Goal: Task Accomplishment & Management: Manage account settings

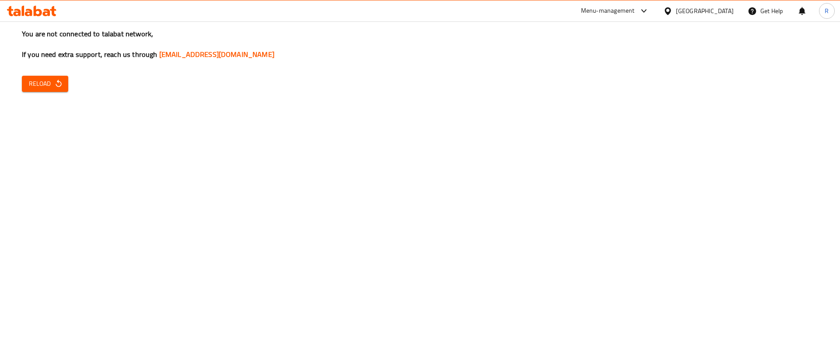
click at [743, 93] on div "You are not connected to talabat network, If you need extra support, reach us t…" at bounding box center [420, 181] width 840 height 362
click at [55, 79] on icon "button" at bounding box center [58, 83] width 9 height 9
click at [49, 85] on span "Reload" at bounding box center [45, 83] width 32 height 11
click at [786, 160] on div "You are not connected to talabat network, If you need extra support, reach us t…" at bounding box center [420, 181] width 840 height 362
click at [635, 10] on div "Menu-management" at bounding box center [608, 11] width 54 height 11
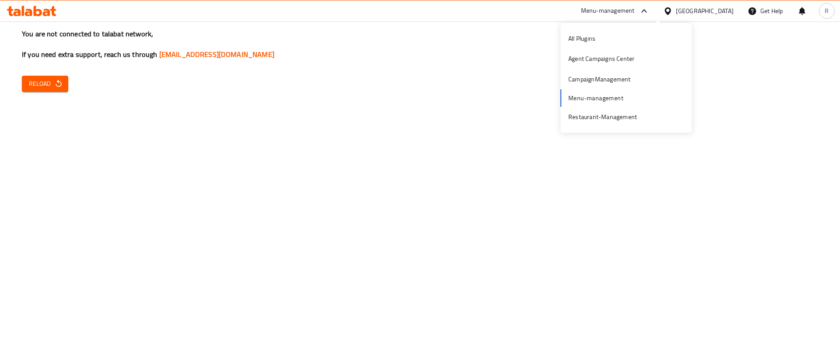
click at [610, 98] on div "All Plugins Agent Campaigns Center CampaignManagement Menu-management Restauran…" at bounding box center [626, 77] width 131 height 99
click at [54, 83] on icon "button" at bounding box center [58, 83] width 9 height 9
click at [56, 82] on icon "button" at bounding box center [58, 83] width 9 height 9
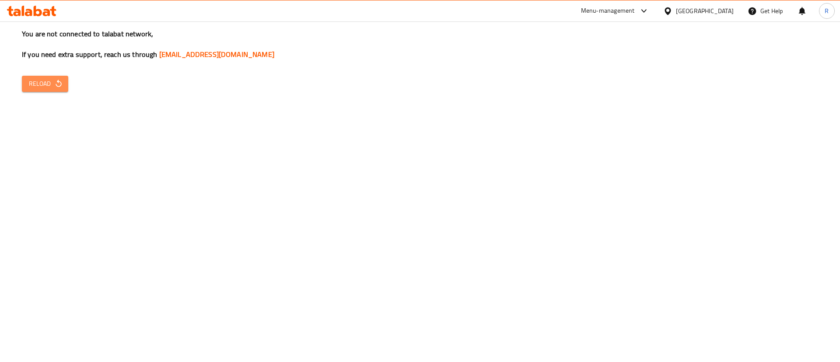
click at [63, 87] on icon "button" at bounding box center [58, 83] width 9 height 9
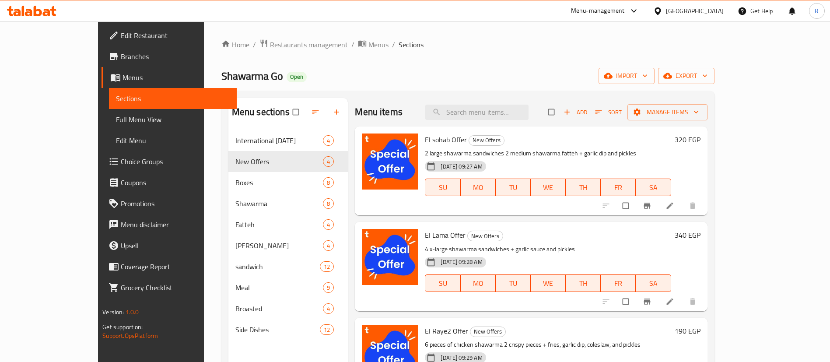
click at [270, 46] on span "Restaurants management" at bounding box center [309, 44] width 78 height 11
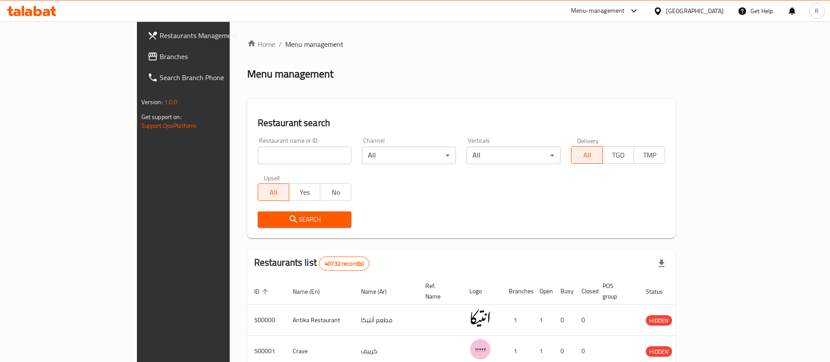
click at [258, 156] on input "search" at bounding box center [305, 156] width 94 height 18
paste input "702863"
type input "702863"
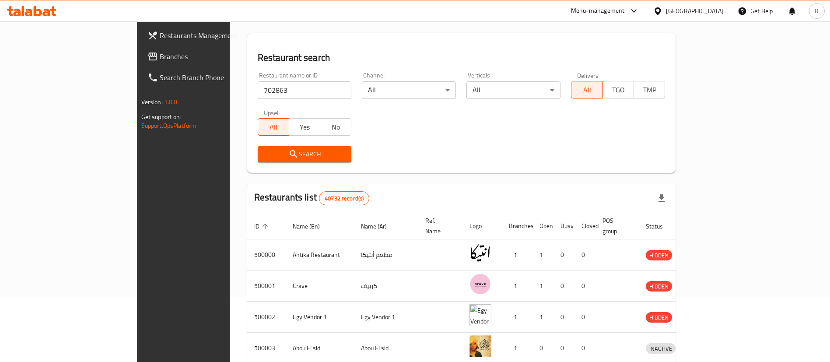
scroll to position [64, 0]
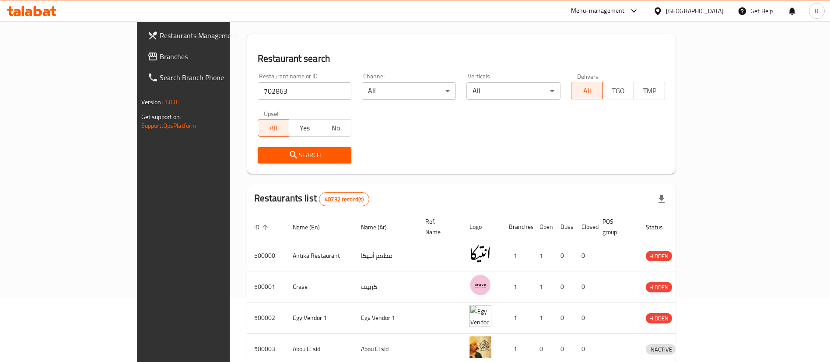
click at [265, 157] on span "Search" at bounding box center [305, 155] width 80 height 11
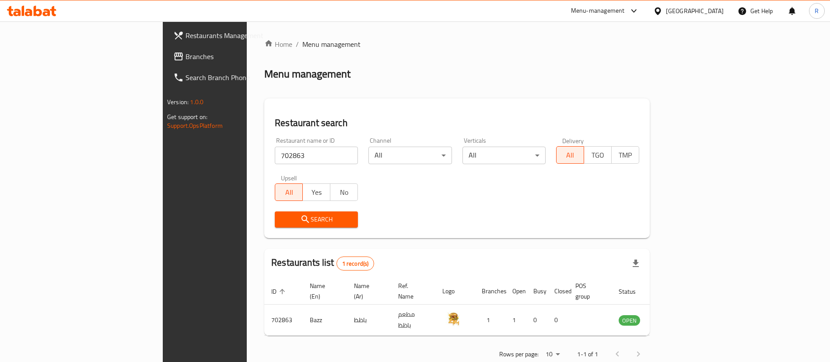
scroll to position [11, 0]
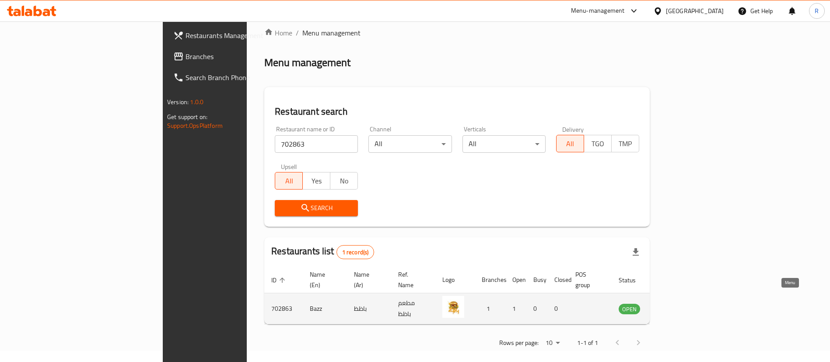
click at [675, 303] on icon "enhanced table" at bounding box center [670, 308] width 11 height 11
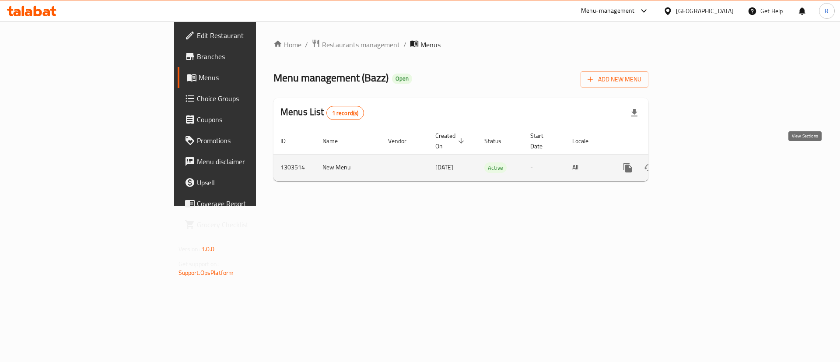
click at [696, 162] on icon "enhanced table" at bounding box center [691, 167] width 11 height 11
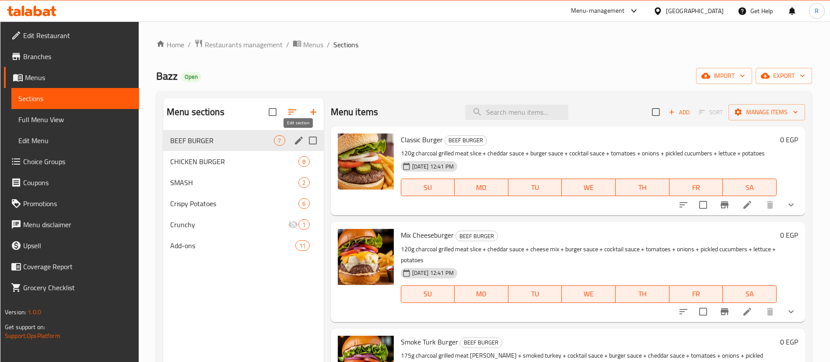
click at [299, 140] on icon "edit" at bounding box center [299, 141] width 8 height 8
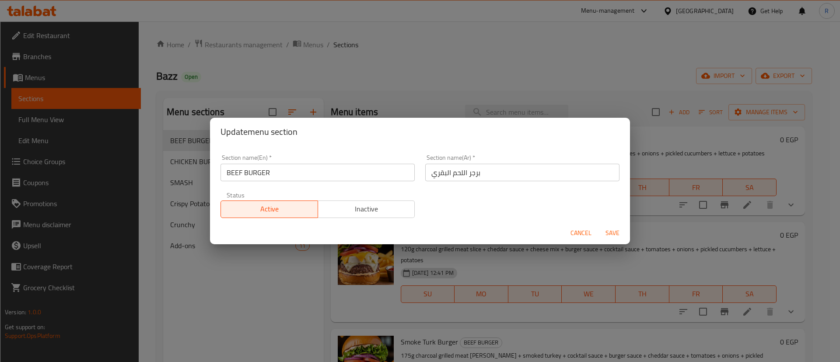
click at [447, 74] on div "Update menu section Section name(En)   * BEEF BURGER Section name(En) * Section…" at bounding box center [420, 181] width 840 height 362
click at [585, 229] on span "Cancel" at bounding box center [581, 233] width 21 height 11
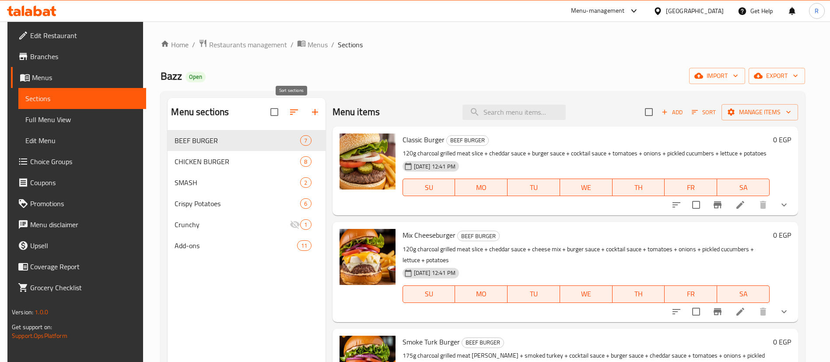
click at [289, 112] on icon "button" at bounding box center [294, 112] width 11 height 11
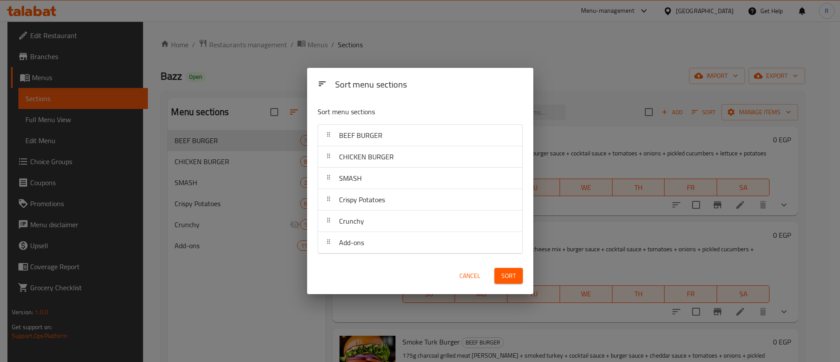
click at [475, 274] on span "Cancel" at bounding box center [469, 275] width 21 height 11
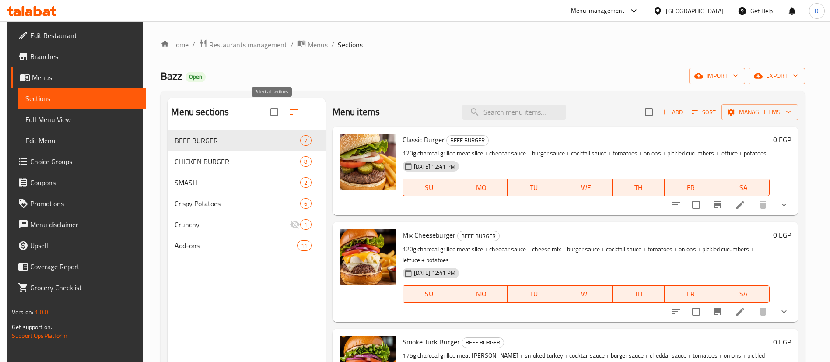
click at [270, 114] on input "checkbox" at bounding box center [274, 112] width 18 height 18
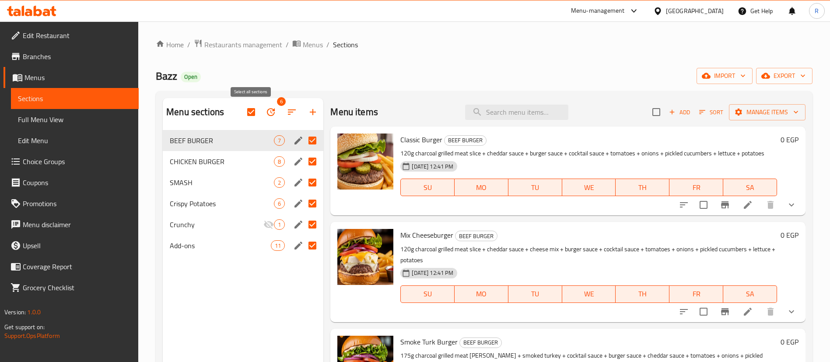
click at [255, 112] on input "checkbox" at bounding box center [251, 112] width 18 height 18
checkbox input "false"
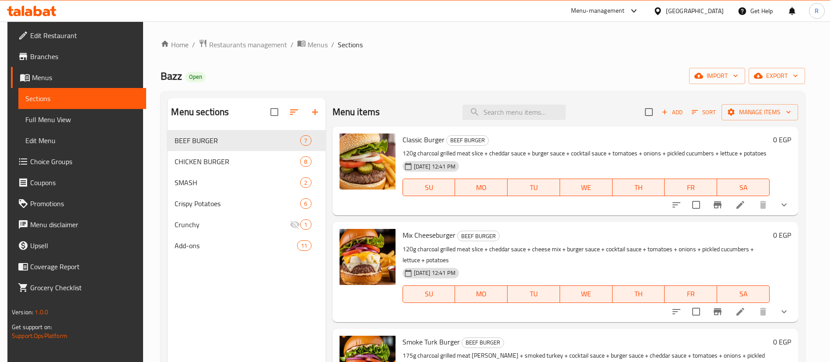
click at [428, 70] on div "Bazz Open import export" at bounding box center [483, 76] width 645 height 16
click at [761, 111] on span "Manage items" at bounding box center [760, 112] width 63 height 11
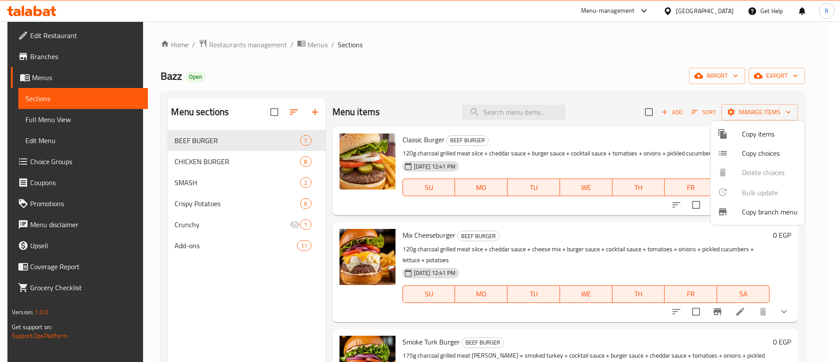
click at [590, 133] on div at bounding box center [420, 181] width 840 height 362
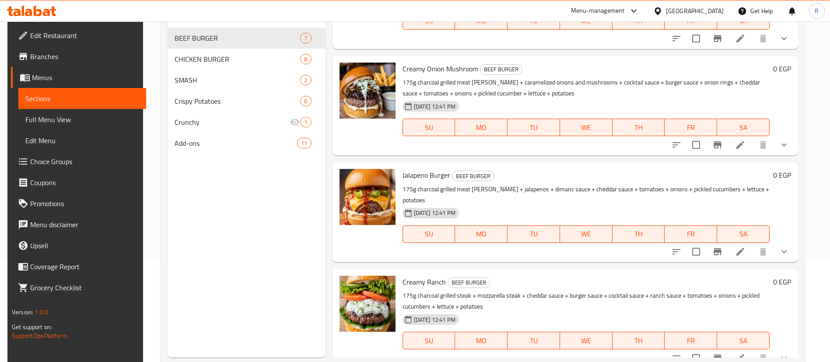
scroll to position [123, 0]
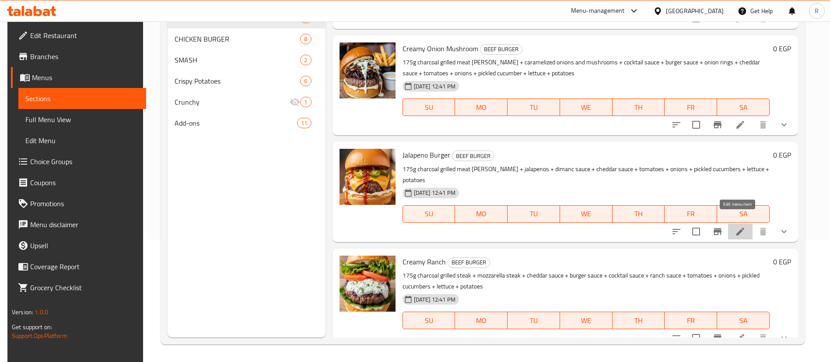
click at [736, 228] on icon at bounding box center [740, 232] width 8 height 8
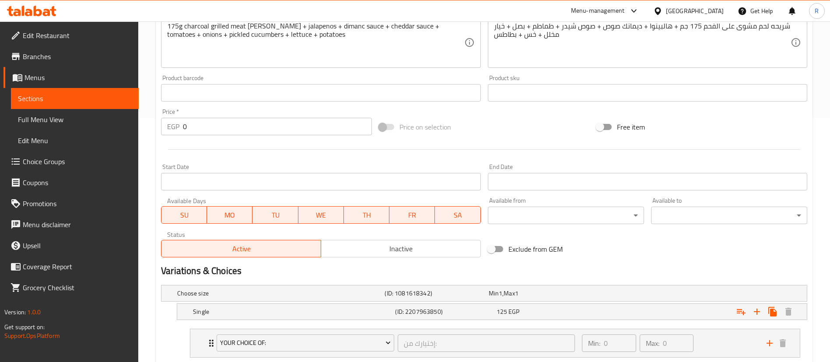
scroll to position [236, 0]
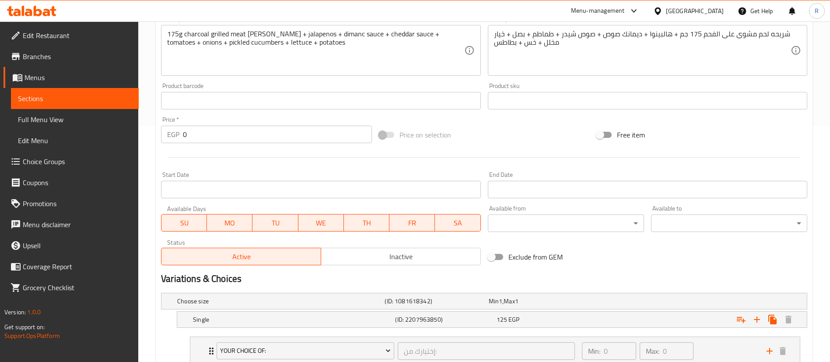
click at [392, 134] on span at bounding box center [386, 135] width 15 height 6
click at [299, 137] on input "0" at bounding box center [277, 135] width 189 height 18
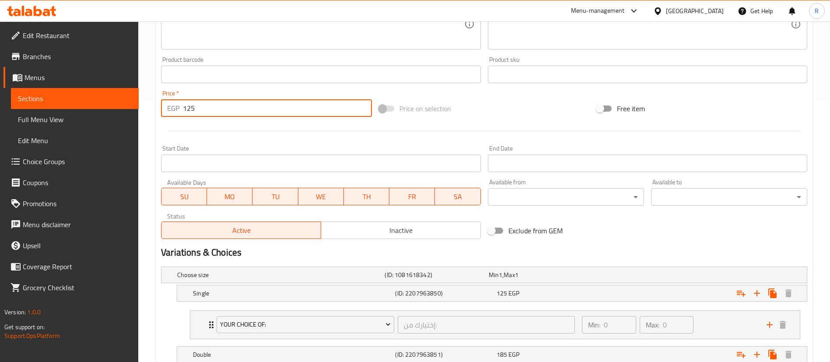
scroll to position [263, 0]
type input "125"
click at [328, 138] on div at bounding box center [484, 129] width 653 height 21
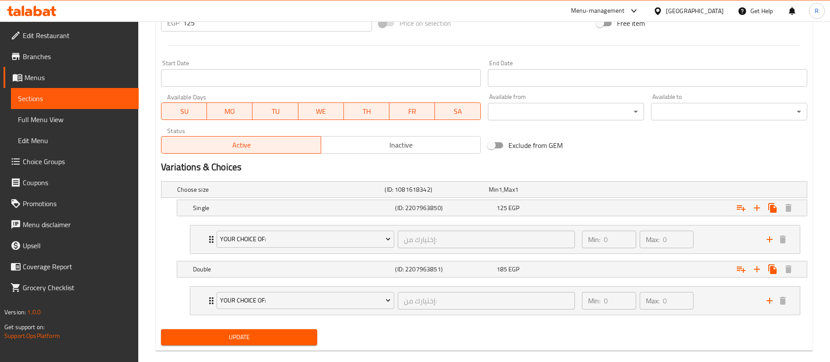
scroll to position [361, 0]
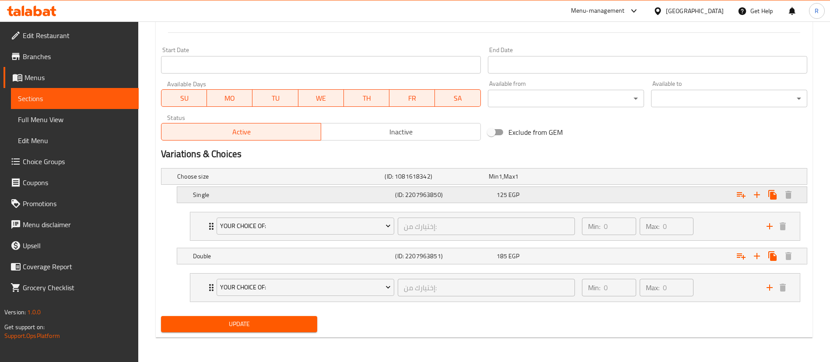
click at [707, 178] on div "Expand" at bounding box center [694, 177] width 207 height 4
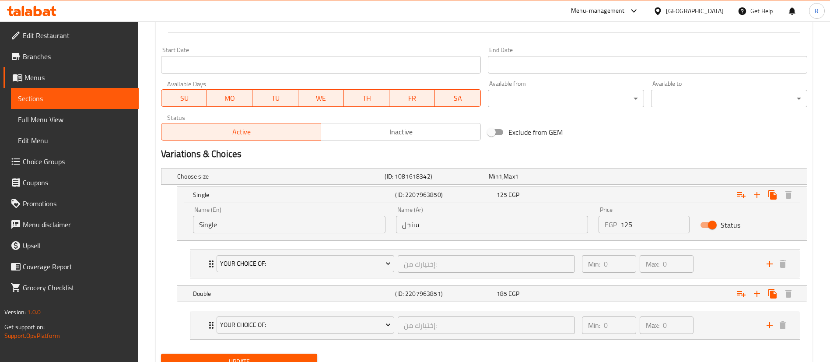
click at [631, 225] on input "125" at bounding box center [655, 225] width 69 height 18
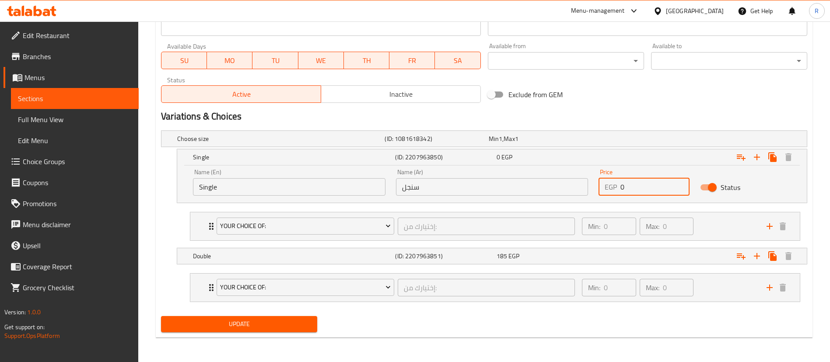
type input "0"
click at [274, 325] on span "Update" at bounding box center [239, 324] width 142 height 11
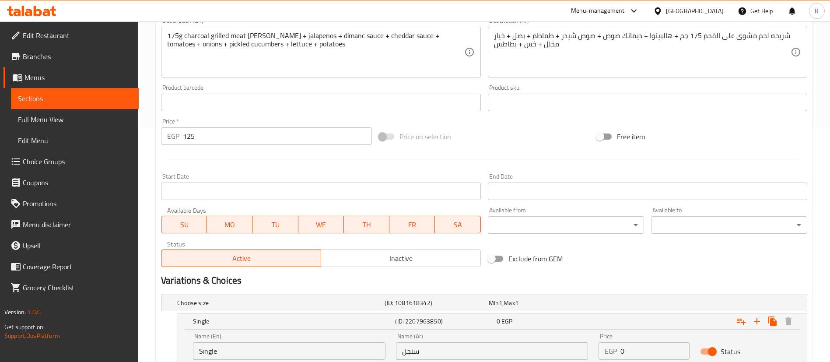
scroll to position [235, 0]
click at [394, 135] on span at bounding box center [386, 136] width 15 height 6
click at [388, 135] on span at bounding box center [386, 136] width 15 height 6
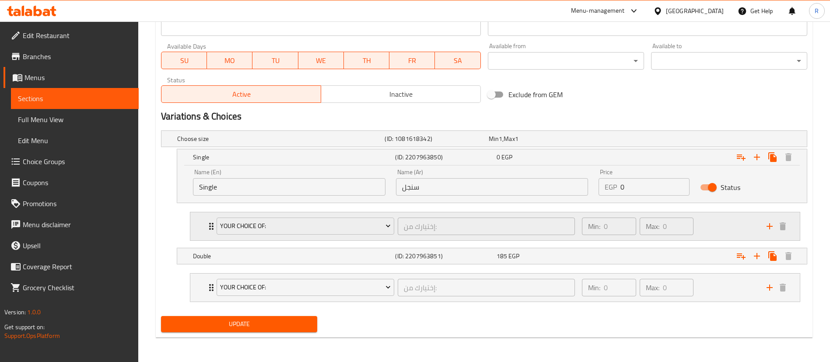
click at [734, 228] on div "Min: 0 ​ Max: 0 ​" at bounding box center [669, 226] width 185 height 28
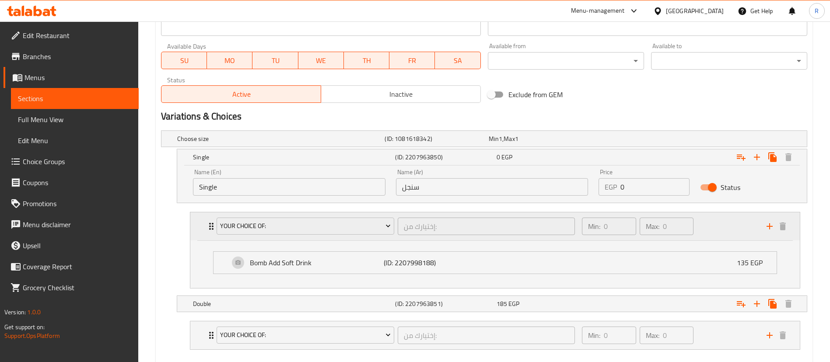
click at [734, 228] on div "Min: 0 ​ Max: 0 ​" at bounding box center [669, 226] width 185 height 28
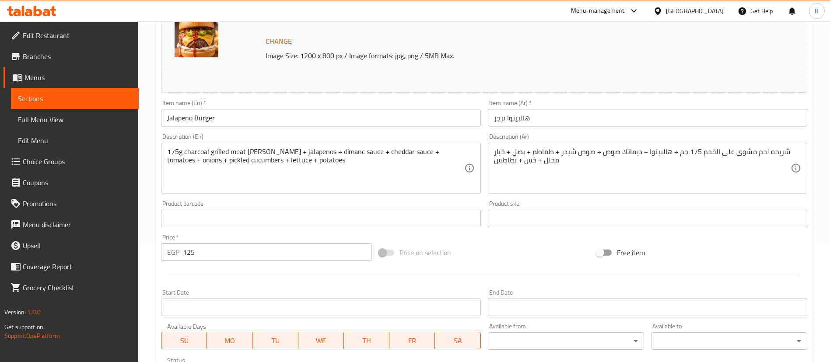
scroll to position [0, 0]
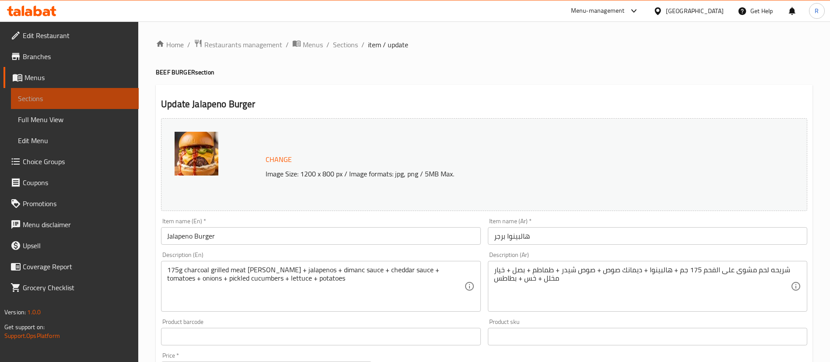
click at [110, 100] on span "Sections" at bounding box center [75, 98] width 114 height 11
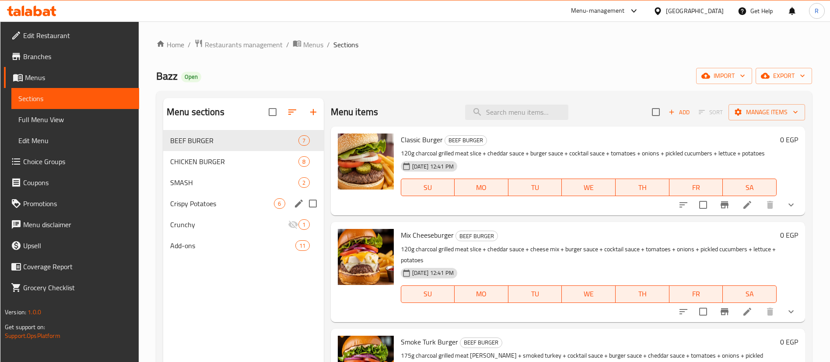
scroll to position [123, 0]
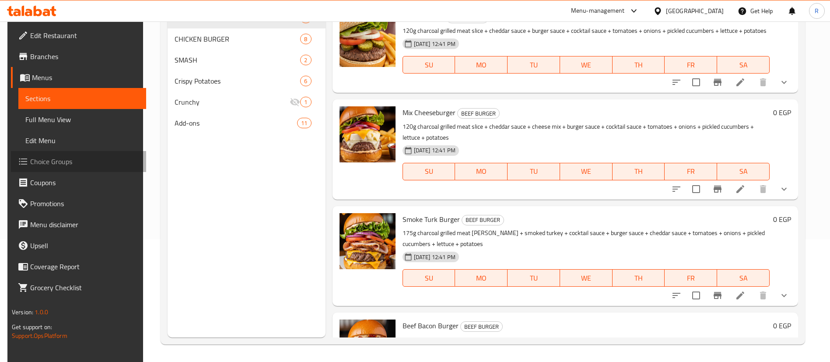
click at [67, 164] on span "Choice Groups" at bounding box center [84, 161] width 109 height 11
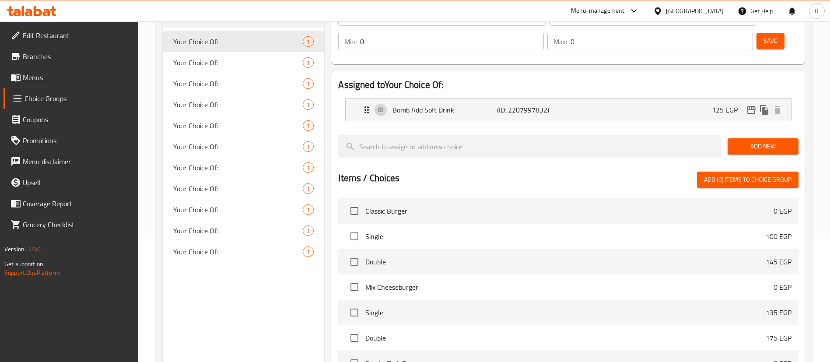
click at [419, 231] on span "Single" at bounding box center [565, 236] width 400 height 11
click at [356, 227] on input "checkbox" at bounding box center [354, 236] width 18 height 18
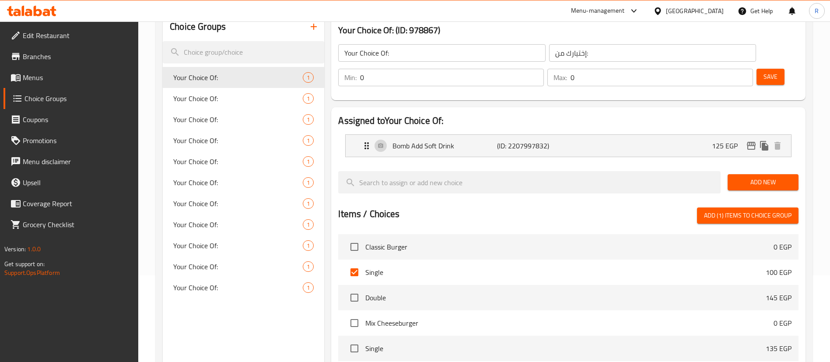
scroll to position [86, 0]
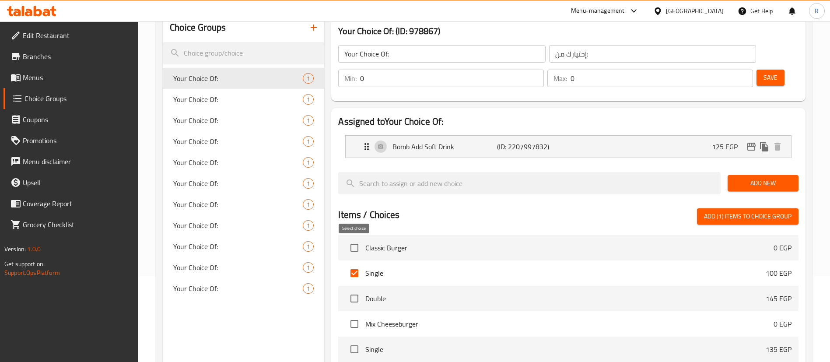
click at [354, 264] on input "checkbox" at bounding box center [354, 273] width 18 height 18
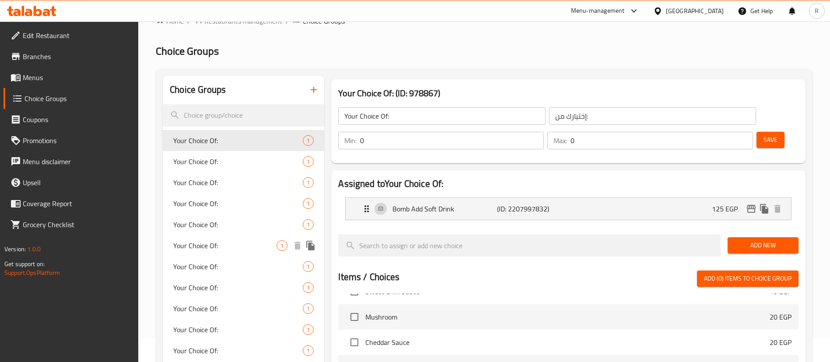
scroll to position [23, 0]
click at [213, 170] on div "Your Choice Of: 1" at bounding box center [243, 161] width 161 height 21
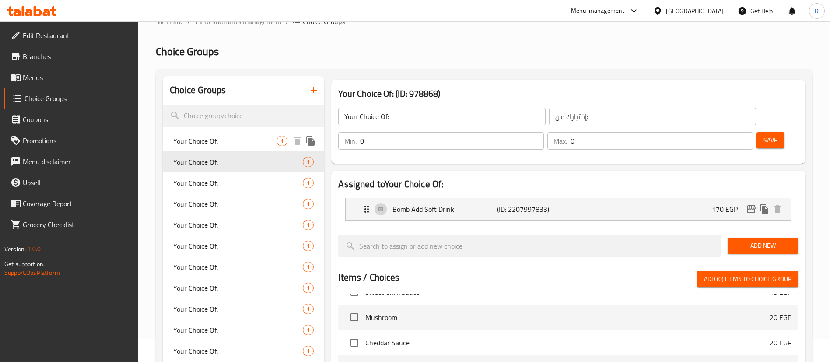
click at [208, 143] on span "Your Choice Of:" at bounding box center [224, 141] width 103 height 11
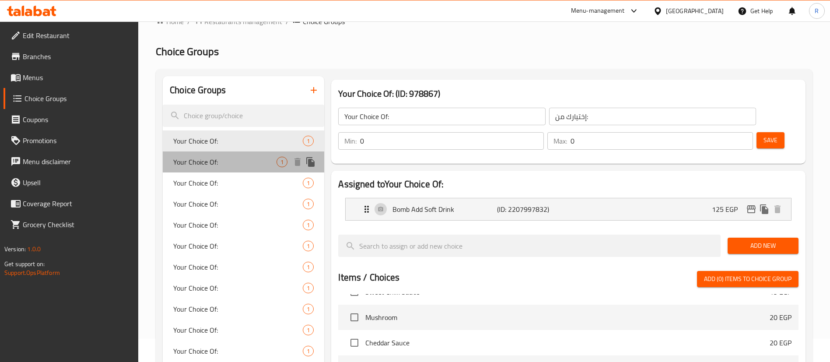
click at [207, 165] on span "Your Choice Of:" at bounding box center [224, 162] width 103 height 11
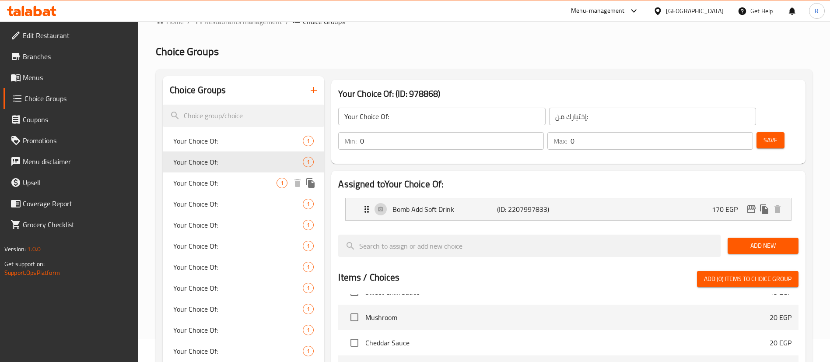
click at [214, 184] on span "Your Choice Of:" at bounding box center [224, 183] width 103 height 11
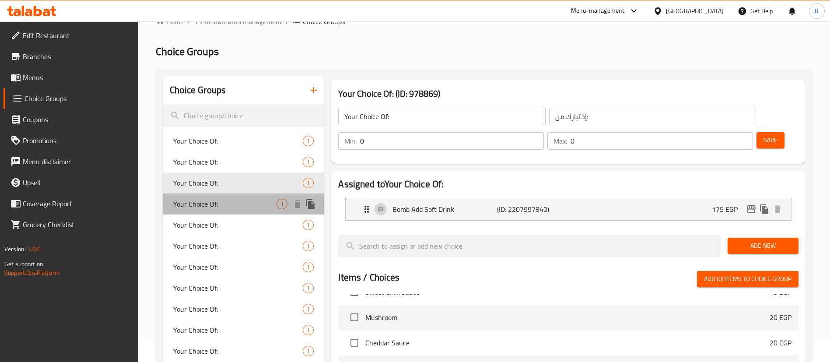
click at [216, 204] on span "Your Choice Of:" at bounding box center [224, 204] width 103 height 11
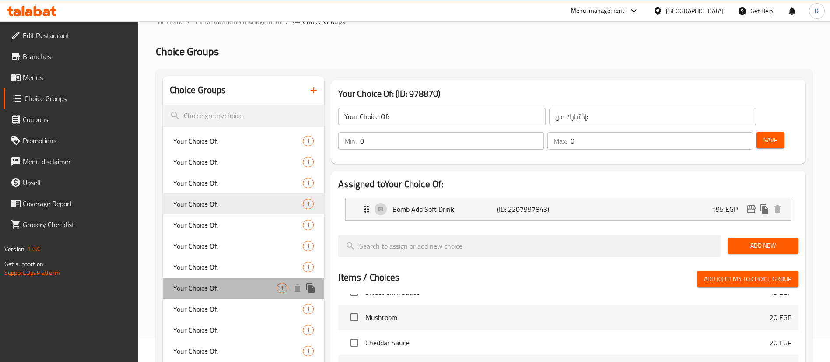
click at [221, 283] on span "Your Choice Of:" at bounding box center [224, 288] width 103 height 11
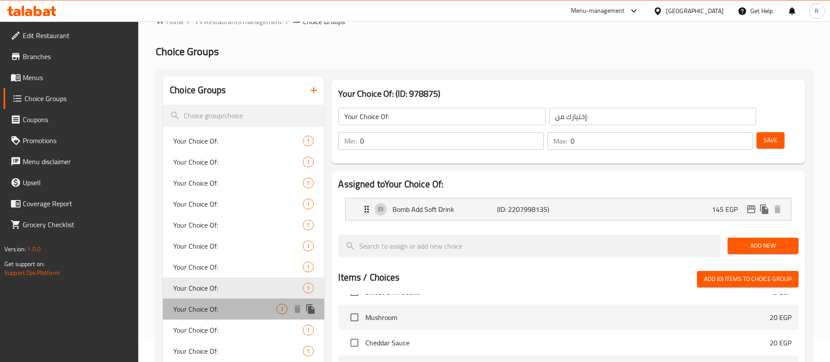
click at [230, 315] on div "Your Choice Of: 1" at bounding box center [243, 308] width 161 height 21
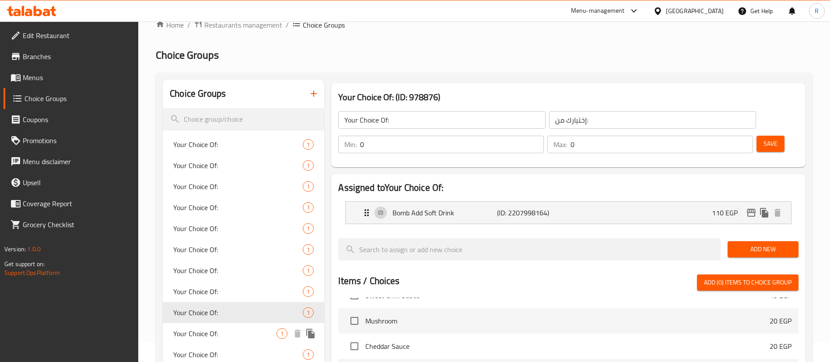
scroll to position [18, 0]
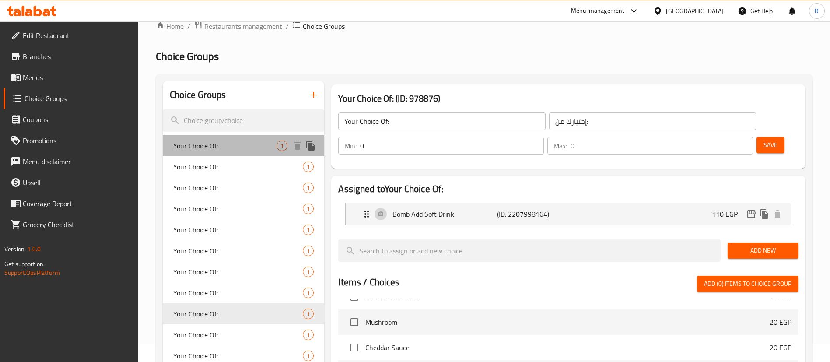
click at [205, 151] on span "Your Choice Of:" at bounding box center [224, 145] width 103 height 11
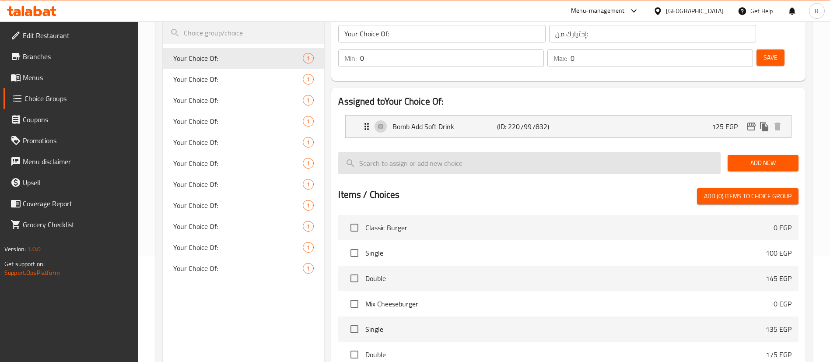
scroll to position [104, 0]
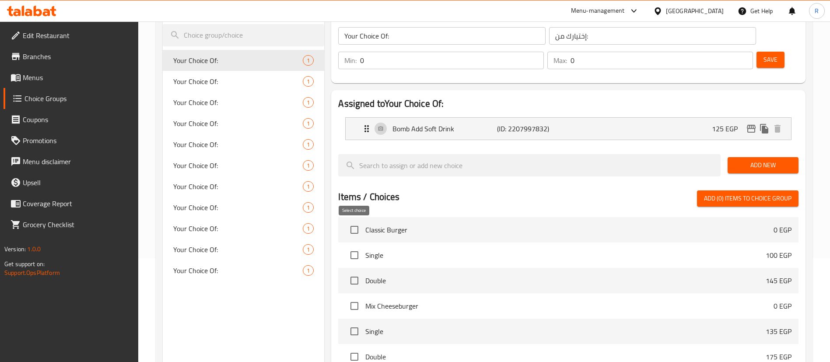
click at [358, 246] on input "checkbox" at bounding box center [354, 255] width 18 height 18
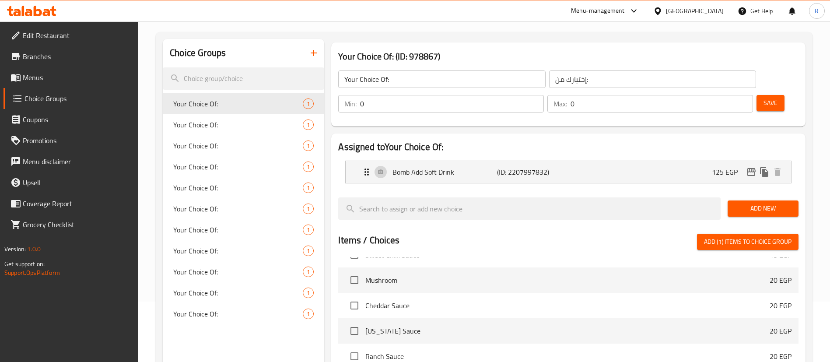
scroll to position [244, 0]
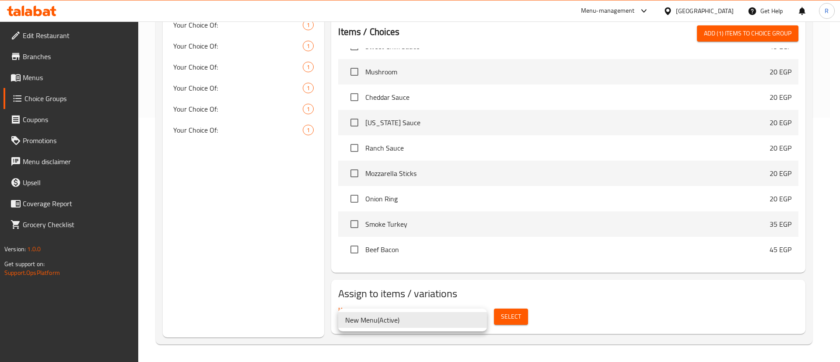
click at [568, 312] on div at bounding box center [420, 181] width 840 height 362
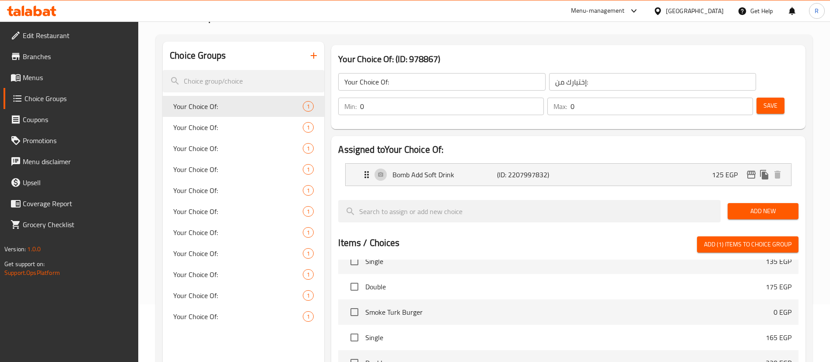
scroll to position [0, 0]
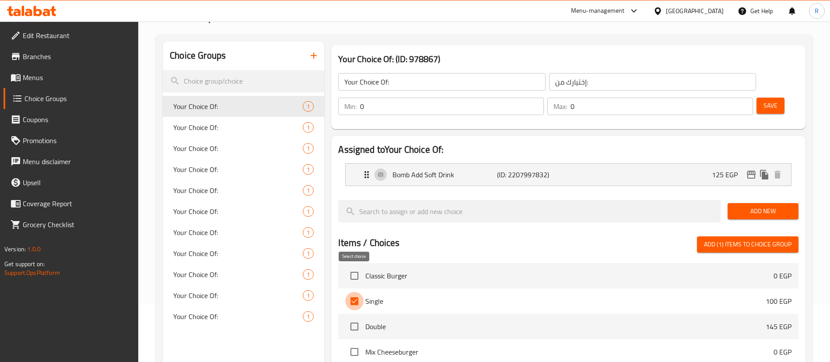
click at [355, 292] on input "checkbox" at bounding box center [354, 301] width 18 height 18
checkbox input "false"
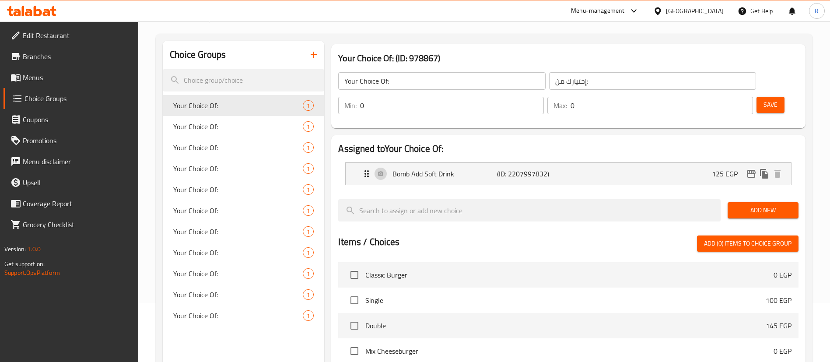
scroll to position [59, 0]
click at [367, 168] on icon "Expand" at bounding box center [366, 173] width 11 height 11
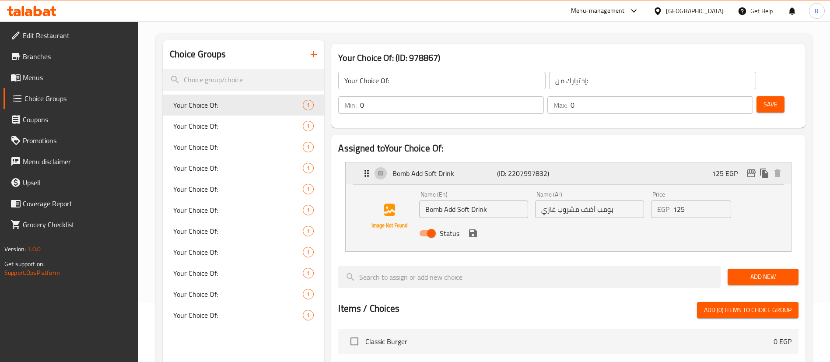
click at [366, 170] on icon "Expand" at bounding box center [367, 173] width 4 height 7
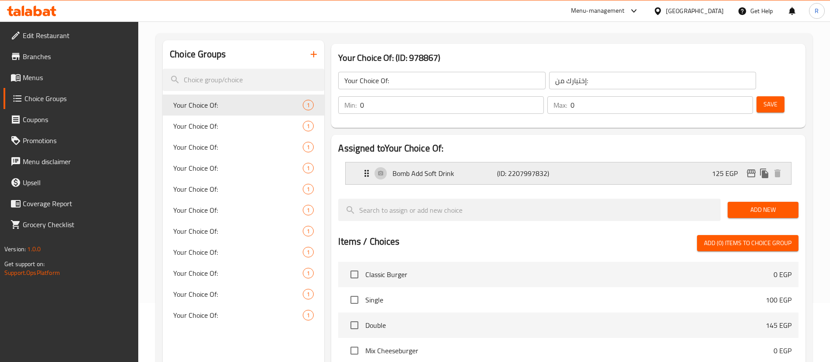
click at [366, 170] on icon "Expand" at bounding box center [367, 173] width 4 height 7
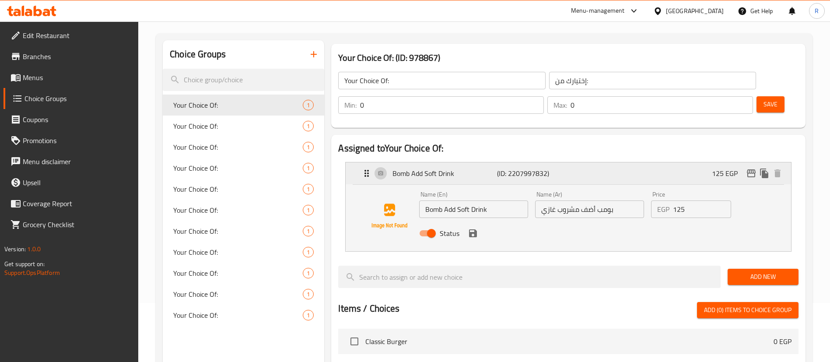
click at [366, 170] on icon "Expand" at bounding box center [367, 173] width 4 height 7
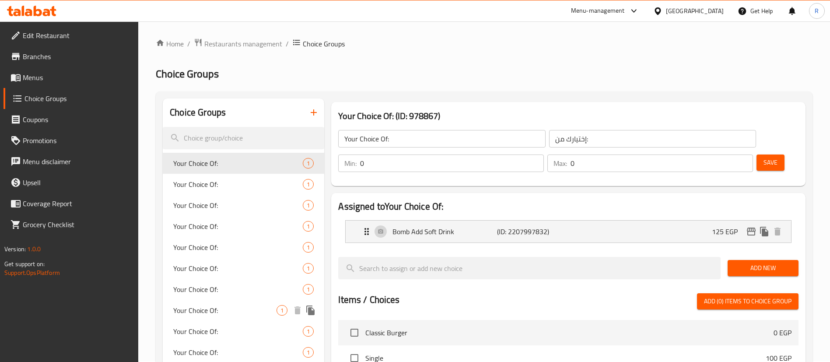
scroll to position [0, 0]
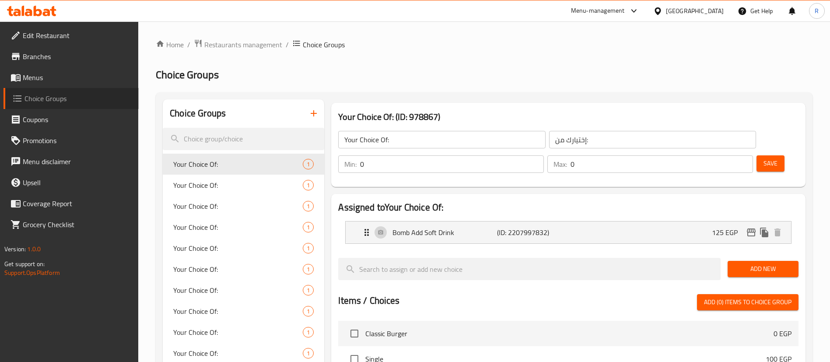
click at [51, 104] on span "Choice Groups" at bounding box center [78, 98] width 107 height 11
click at [45, 76] on span "Menus" at bounding box center [77, 77] width 109 height 11
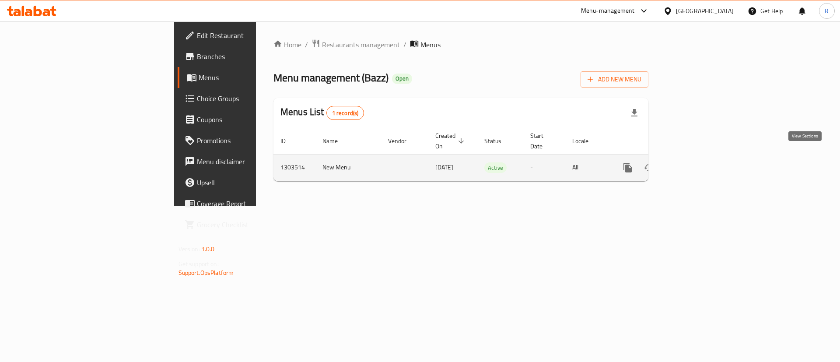
click at [696, 162] on icon "enhanced table" at bounding box center [691, 167] width 11 height 11
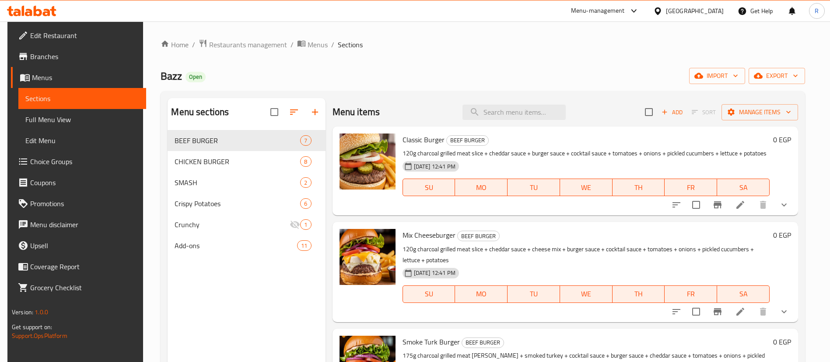
click at [783, 208] on icon "show more" at bounding box center [784, 205] width 11 height 11
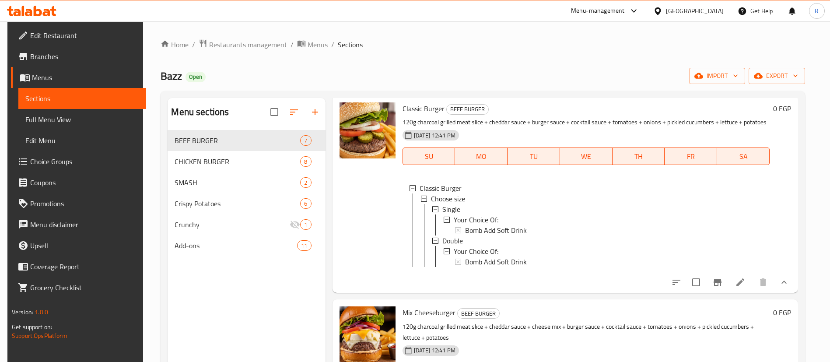
scroll to position [38, 0]
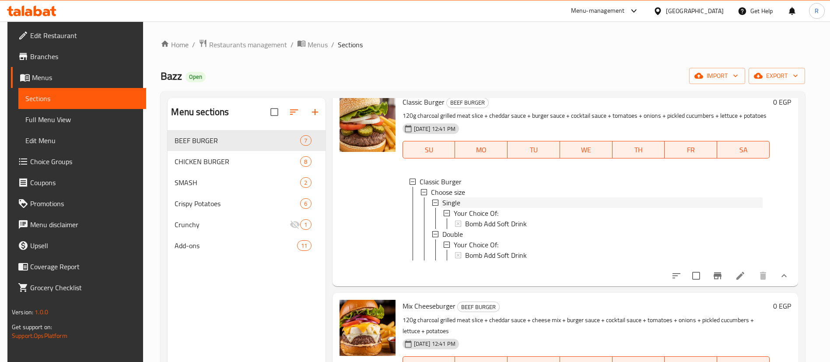
click at [452, 203] on span "Single" at bounding box center [451, 202] width 18 height 11
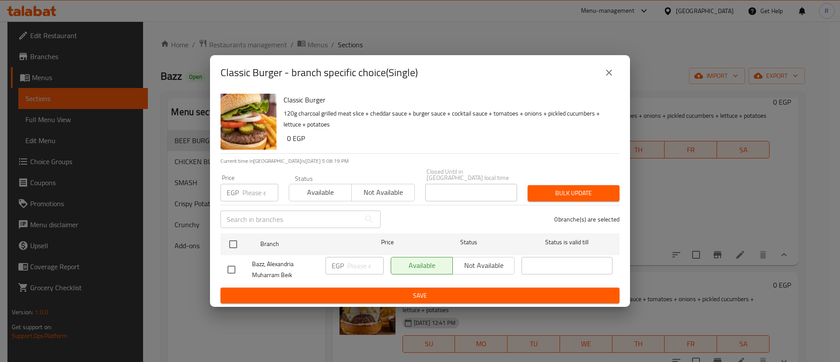
click at [262, 192] on input "number" at bounding box center [260, 193] width 36 height 18
type input "0"
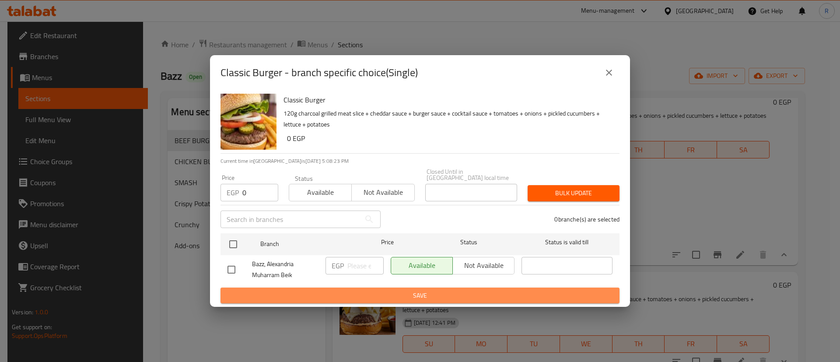
click at [443, 294] on span "Save" at bounding box center [420, 295] width 385 height 11
click at [417, 295] on span "Save" at bounding box center [420, 295] width 385 height 11
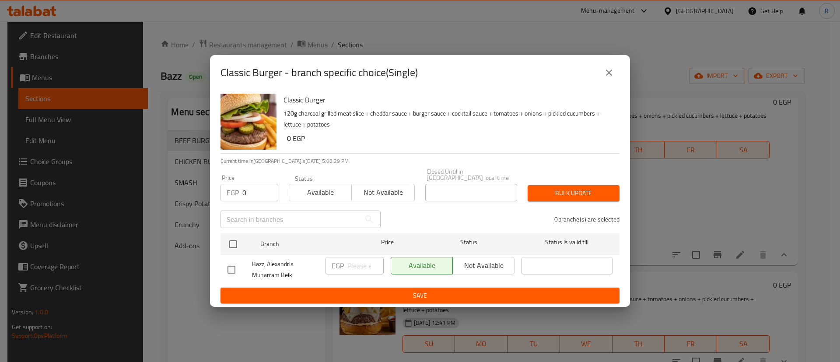
click at [417, 295] on span "Save" at bounding box center [420, 295] width 385 height 11
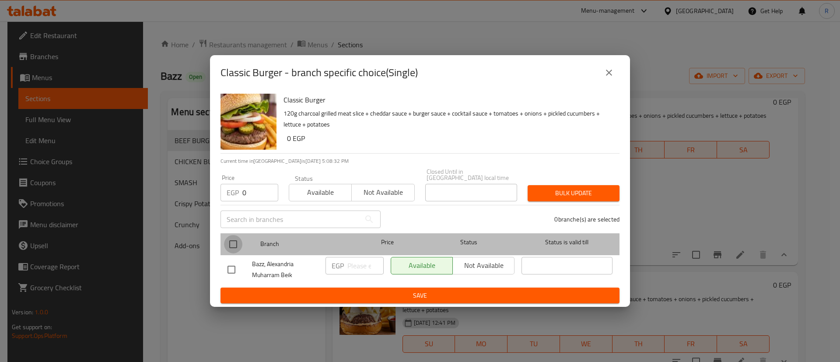
click at [230, 238] on input "checkbox" at bounding box center [233, 244] width 18 height 18
checkbox input "true"
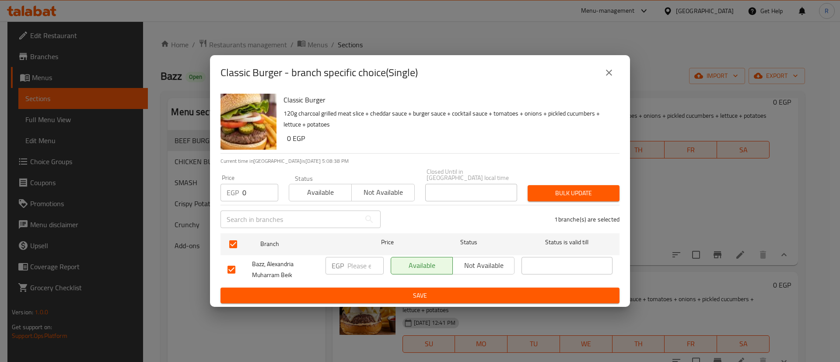
click at [397, 294] on span "Save" at bounding box center [420, 295] width 385 height 11
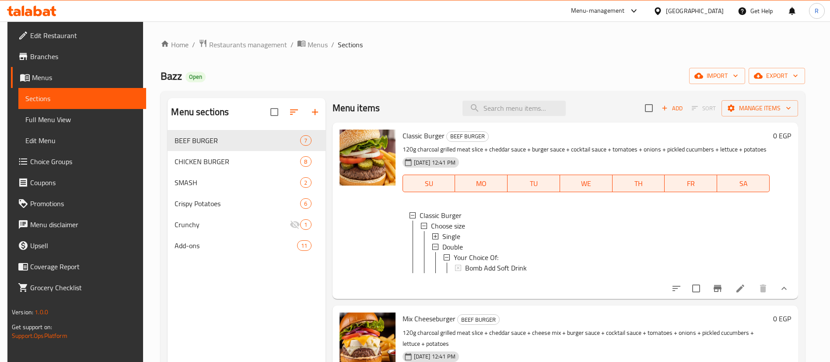
scroll to position [4, 0]
click at [740, 294] on icon at bounding box center [740, 289] width 11 height 11
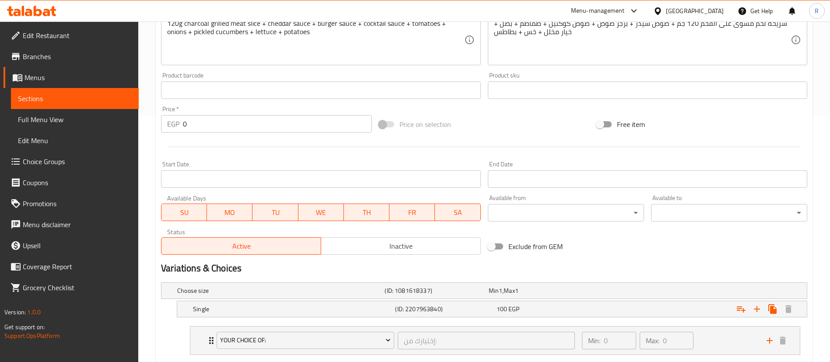
scroll to position [237, 0]
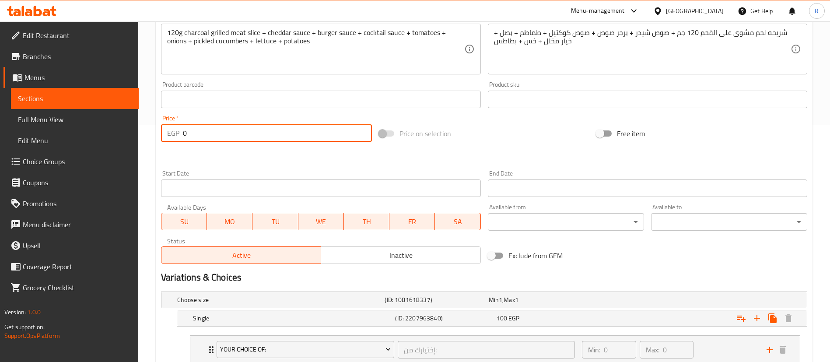
click at [243, 137] on input "0" at bounding box center [277, 133] width 189 height 18
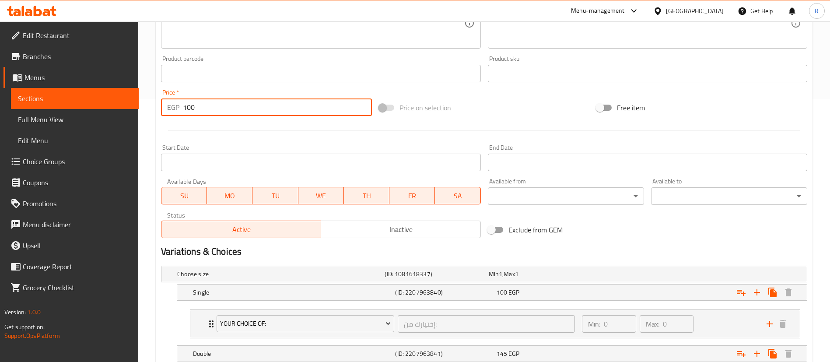
scroll to position [361, 0]
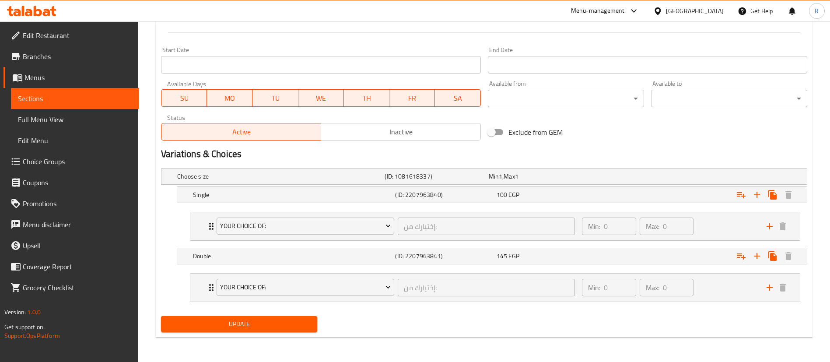
type input "100"
click at [261, 319] on span "Update" at bounding box center [239, 324] width 142 height 11
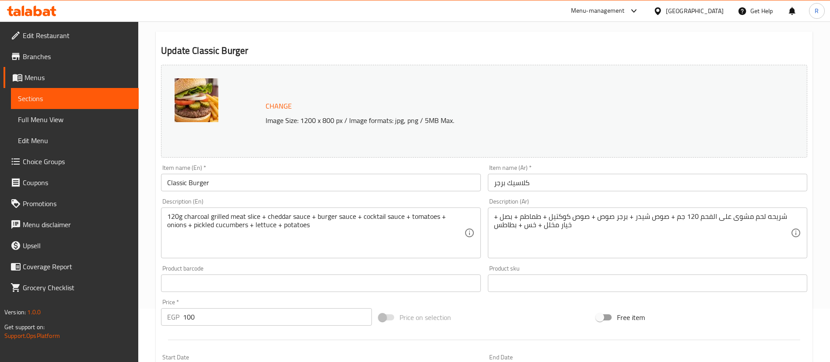
scroll to position [53, 0]
click at [78, 97] on span "Sections" at bounding box center [75, 98] width 114 height 11
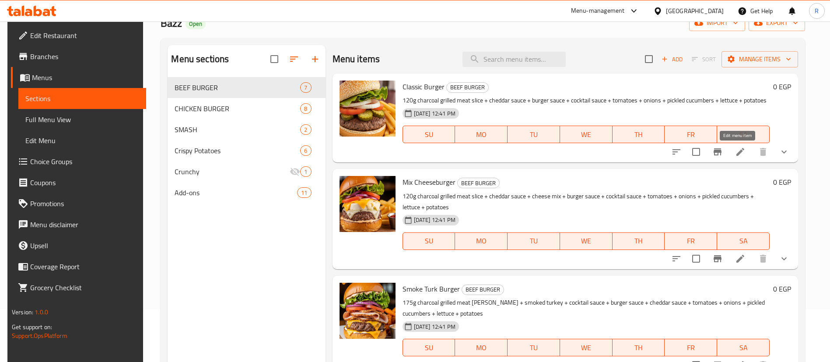
click at [735, 150] on icon at bounding box center [740, 152] width 11 height 11
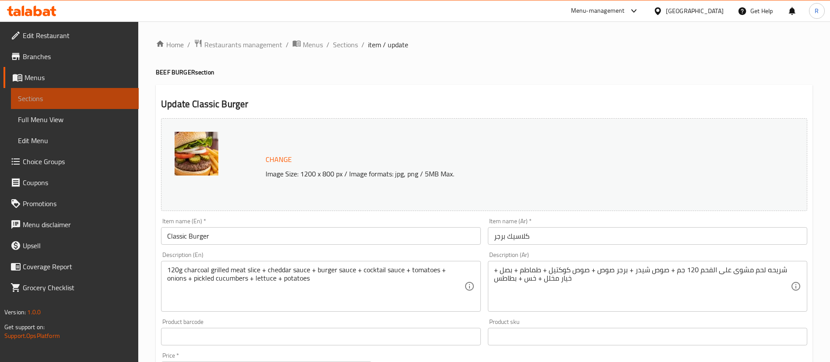
click at [102, 89] on link "Sections" at bounding box center [75, 98] width 128 height 21
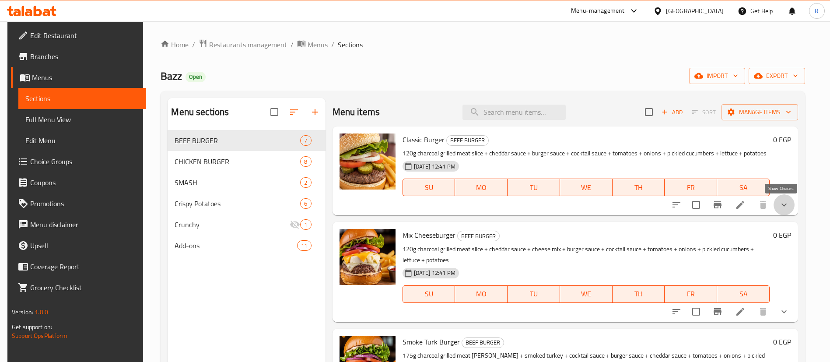
click at [780, 208] on icon "show more" at bounding box center [784, 205] width 11 height 11
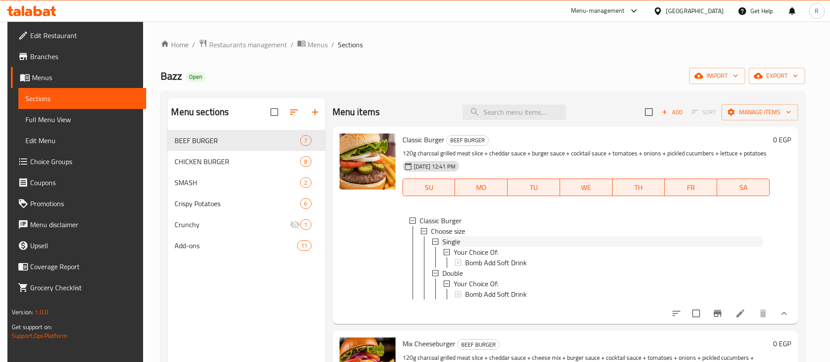
click at [545, 239] on div "Single" at bounding box center [602, 241] width 320 height 11
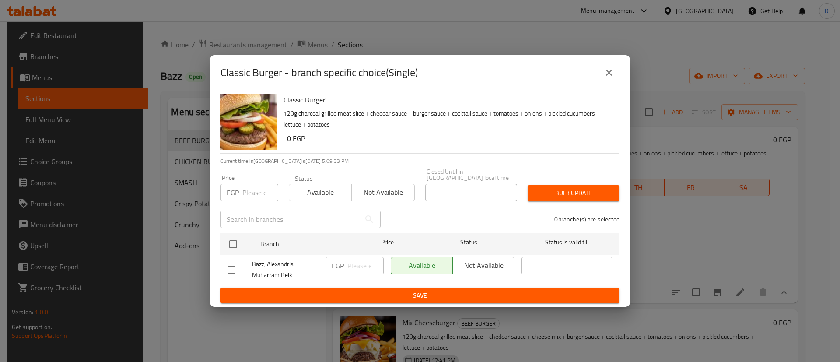
click at [610, 74] on icon "close" at bounding box center [609, 73] width 6 height 6
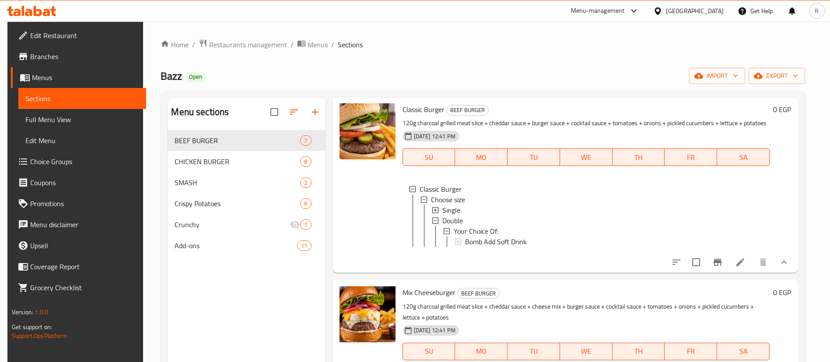
scroll to position [29, 0]
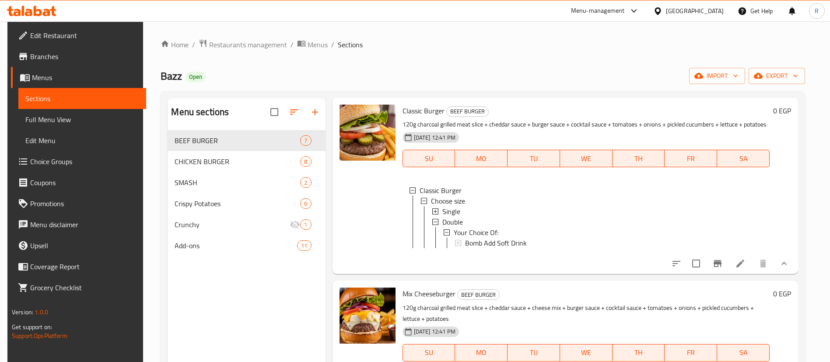
click at [55, 159] on span "Choice Groups" at bounding box center [84, 161] width 109 height 11
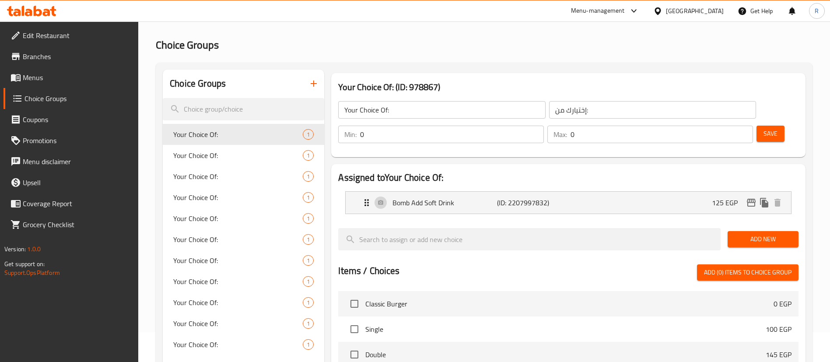
scroll to position [32, 0]
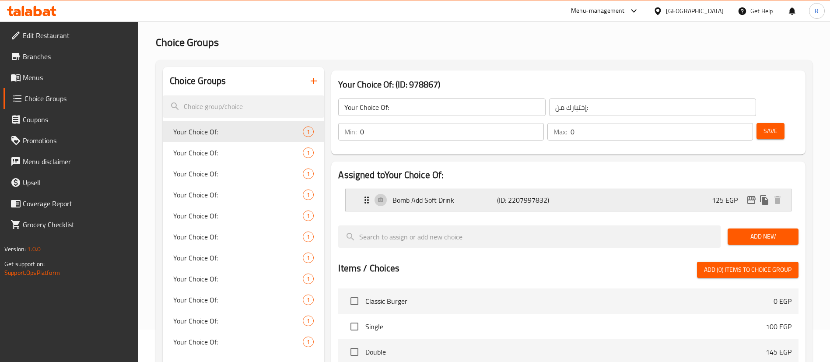
click at [366, 195] on icon "Expand" at bounding box center [366, 200] width 11 height 11
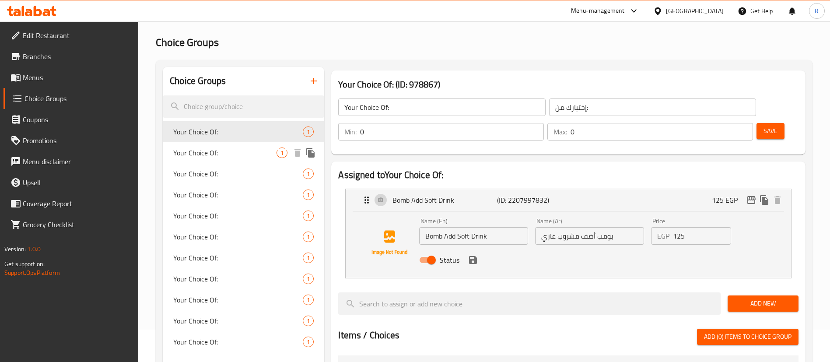
click at [246, 156] on span "Your Choice Of:" at bounding box center [224, 152] width 103 height 11
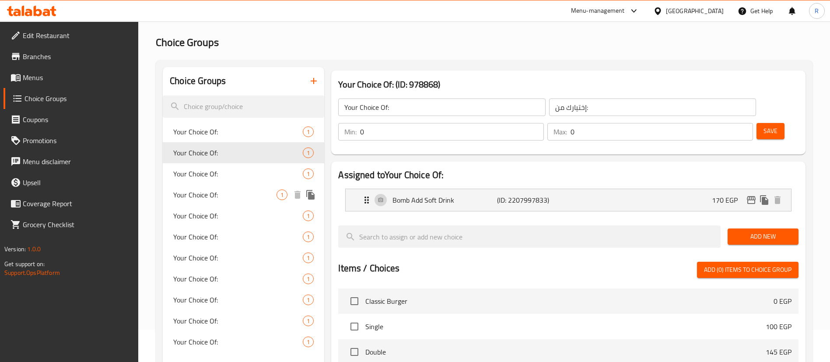
click at [235, 198] on span "Your Choice Of:" at bounding box center [224, 194] width 103 height 11
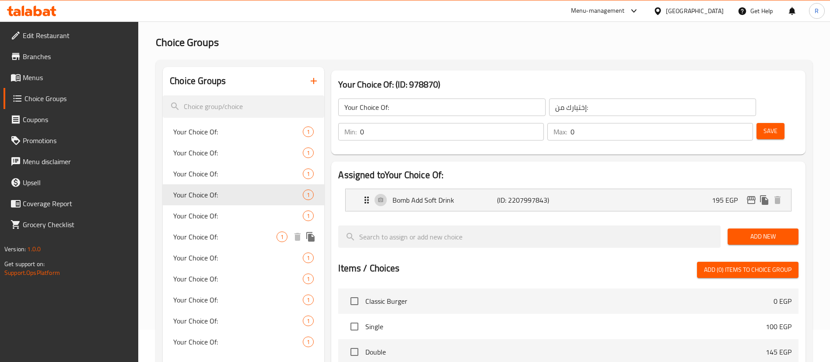
click at [236, 227] on div "Your Choice Of: 1" at bounding box center [243, 236] width 161 height 21
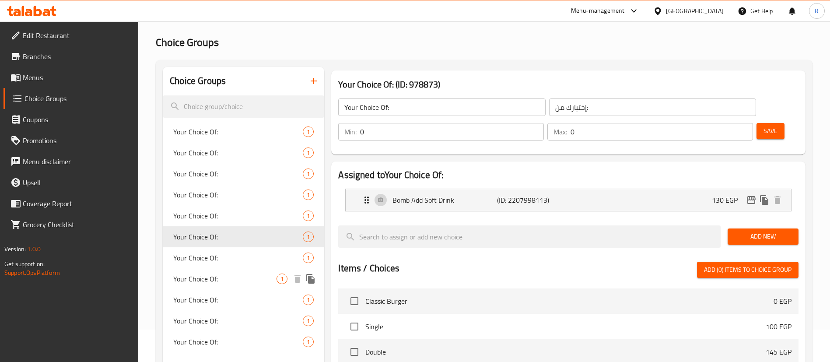
click at [245, 286] on div "Your Choice Of: 1" at bounding box center [243, 278] width 161 height 21
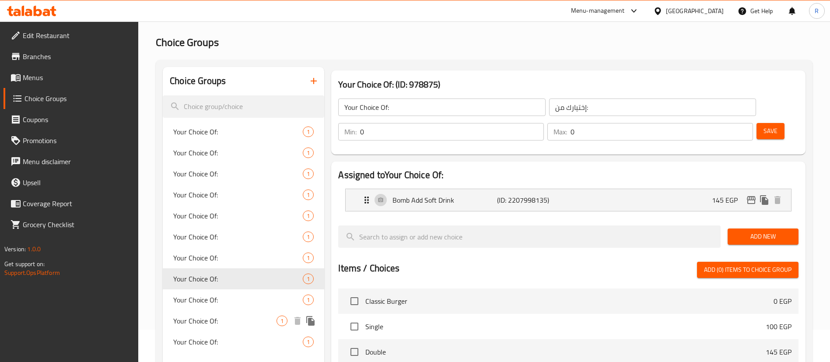
click at [243, 334] on div "Your Choice Of: 1" at bounding box center [243, 341] width 161 height 21
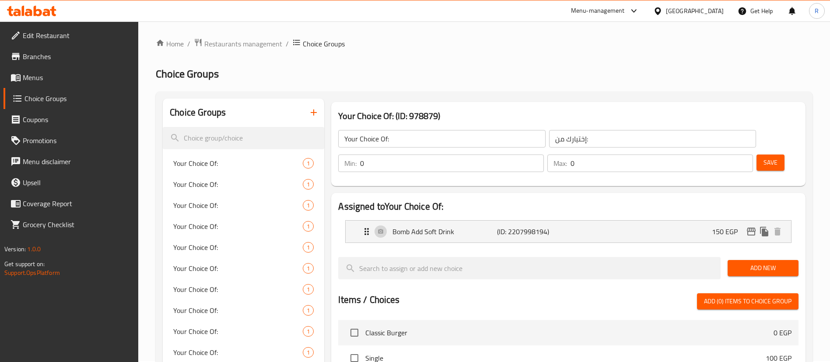
scroll to position [0, 0]
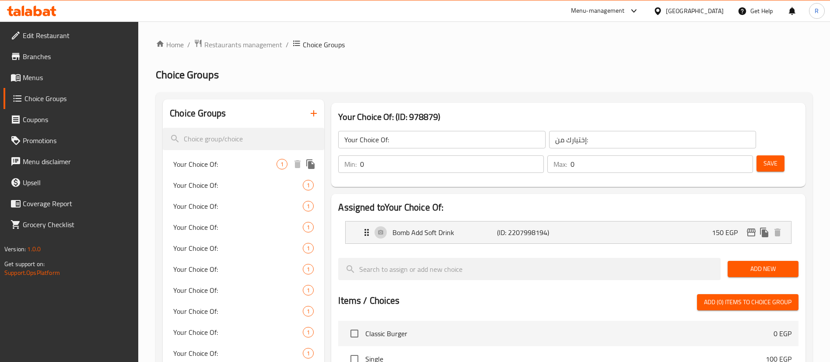
click at [224, 162] on span "Your Choice Of:" at bounding box center [224, 164] width 103 height 11
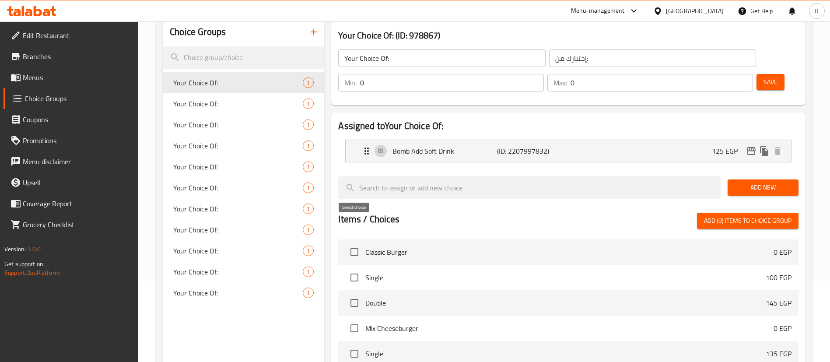
click at [355, 243] on input "checkbox" at bounding box center [354, 252] width 18 height 18
click at [357, 243] on input "checkbox" at bounding box center [354, 252] width 18 height 18
checkbox input "false"
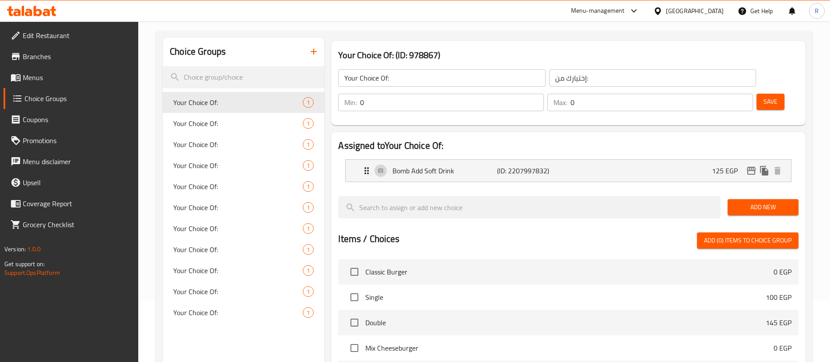
scroll to position [61, 0]
click at [365, 168] on icon "Expand" at bounding box center [367, 171] width 4 height 7
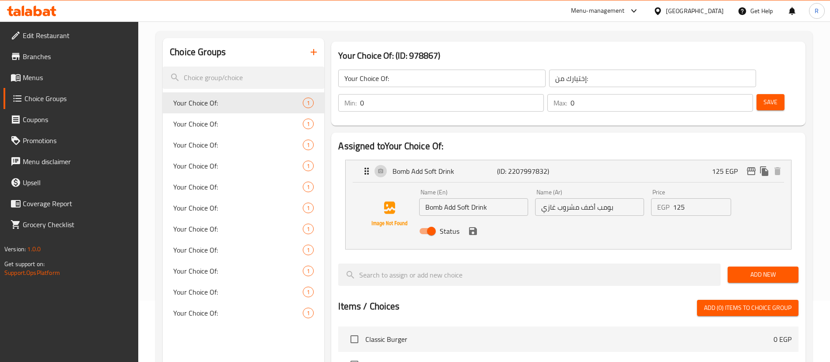
click at [52, 76] on span "Menus" at bounding box center [77, 77] width 109 height 11
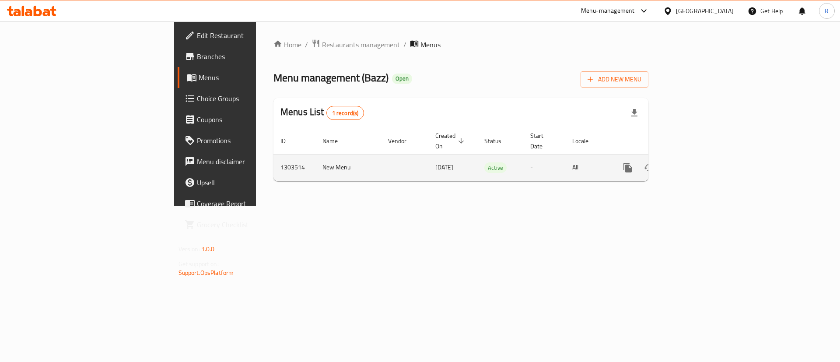
click at [695, 164] on icon "enhanced table" at bounding box center [691, 168] width 8 height 8
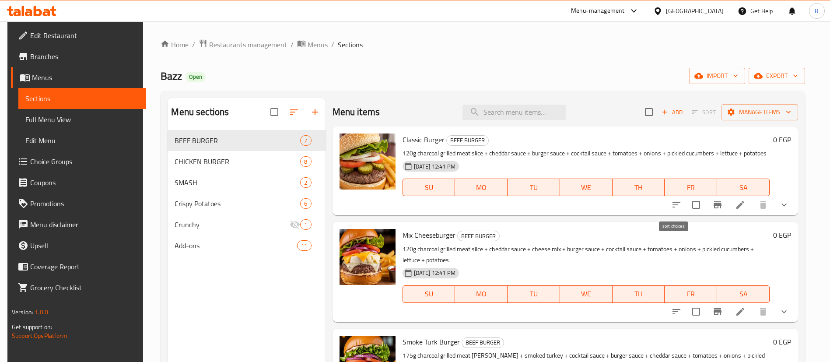
click at [678, 209] on icon "sort-choices" at bounding box center [676, 205] width 11 height 11
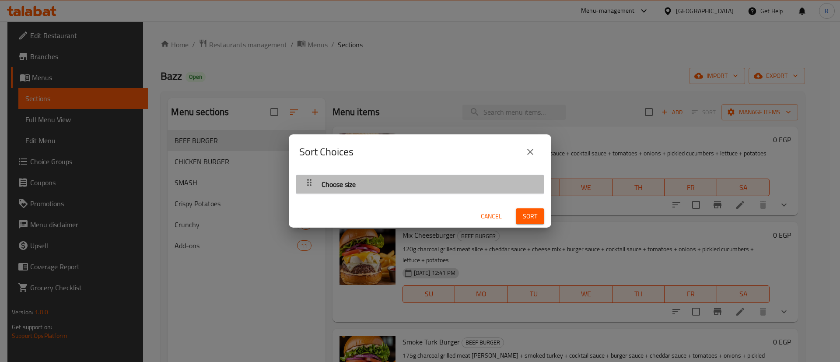
click at [477, 182] on div "Choose size" at bounding box center [420, 184] width 239 height 21
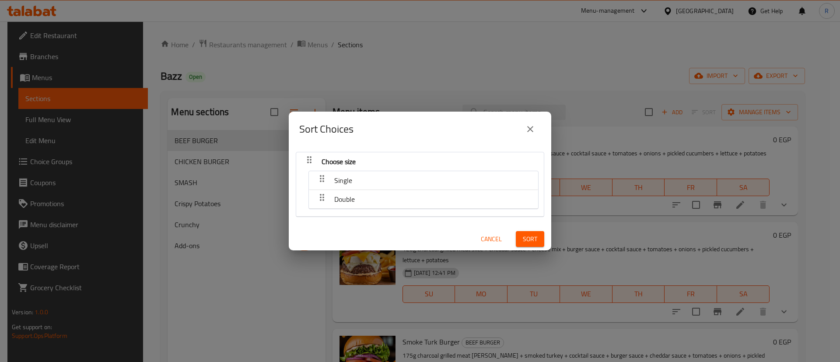
click at [484, 236] on span "Cancel" at bounding box center [491, 239] width 21 height 11
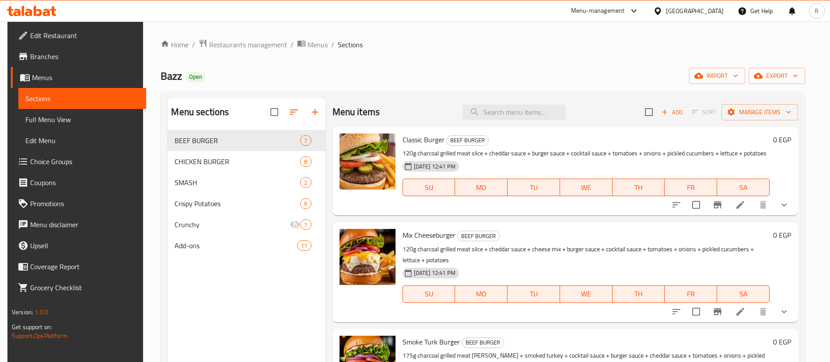
click at [742, 200] on icon at bounding box center [740, 205] width 11 height 11
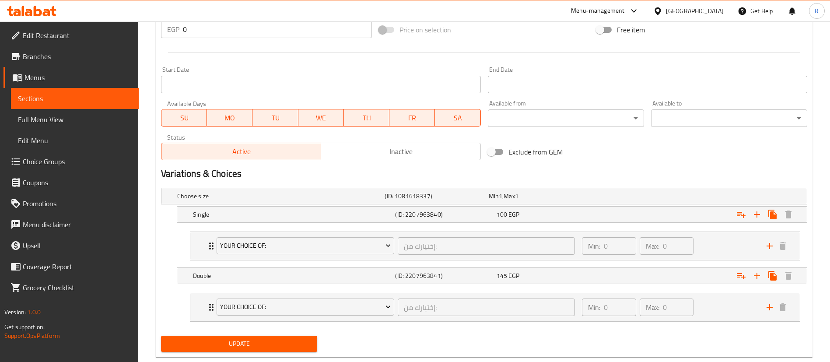
scroll to position [341, 0]
click at [771, 306] on icon "add" at bounding box center [769, 307] width 11 height 11
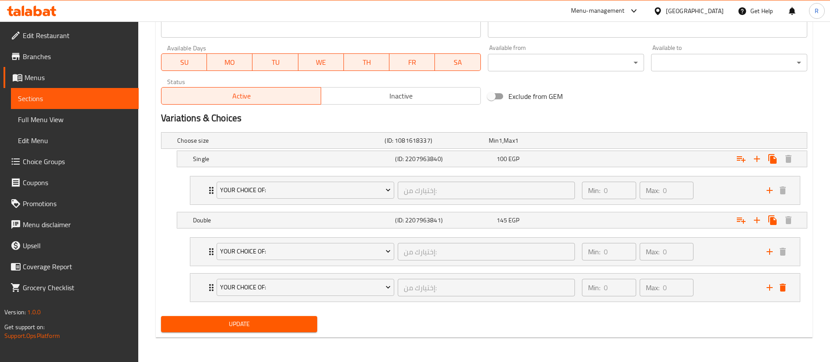
scroll to position [396, 0]
click at [781, 287] on icon "delete" at bounding box center [783, 288] width 6 height 8
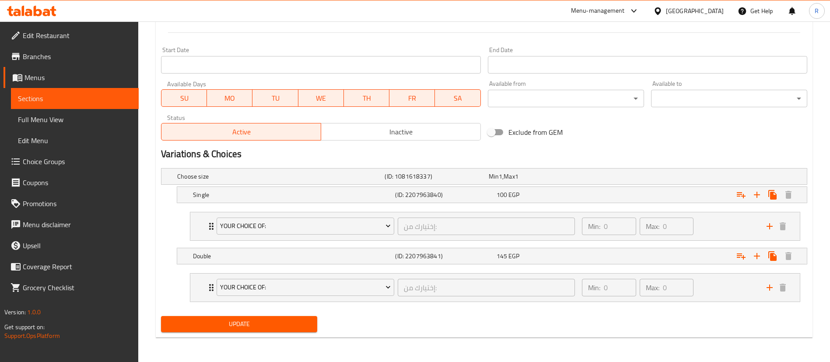
click at [47, 156] on span "Choice Groups" at bounding box center [77, 161] width 109 height 11
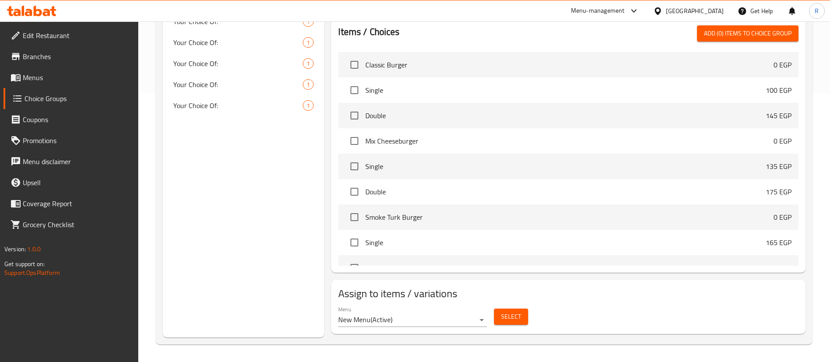
scroll to position [124, 0]
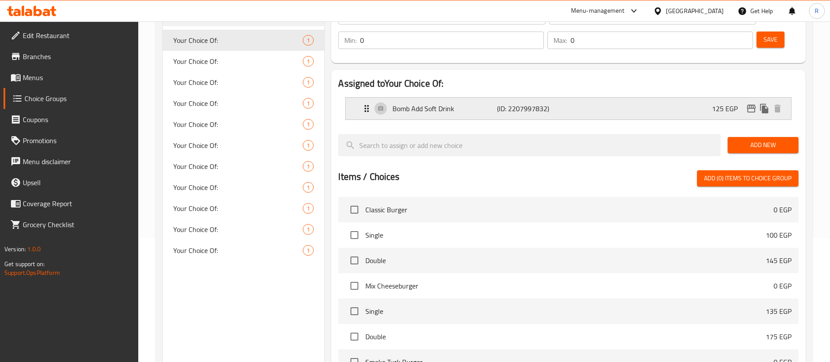
click at [669, 98] on div "Bomb Add Soft Drink (ID: 2207997832) 125 EGP" at bounding box center [570, 109] width 419 height 22
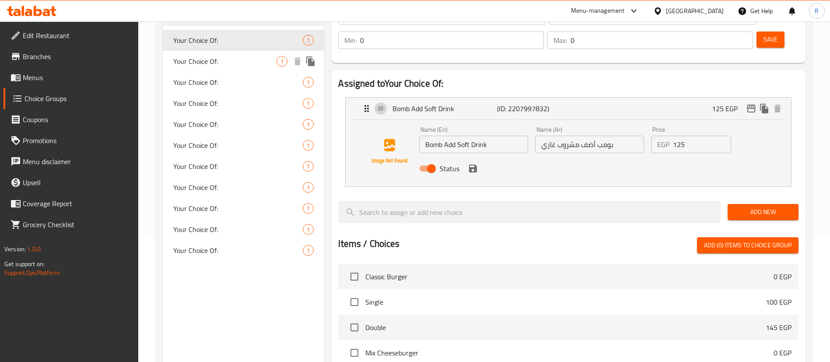
click at [238, 64] on span "Your Choice Of:" at bounding box center [224, 61] width 103 height 11
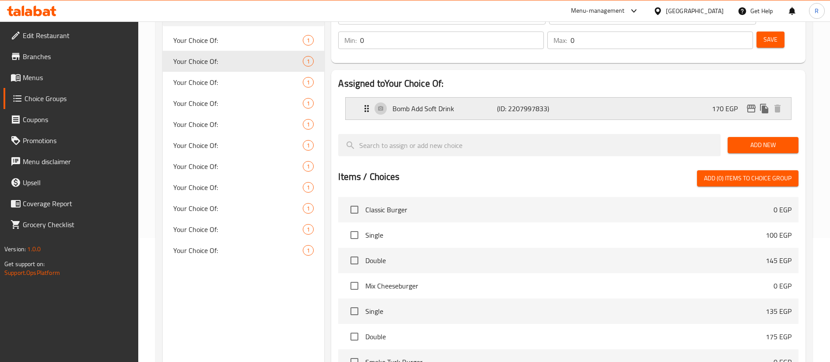
click at [505, 103] on p "(ID: 2207997833)" at bounding box center [532, 108] width 70 height 11
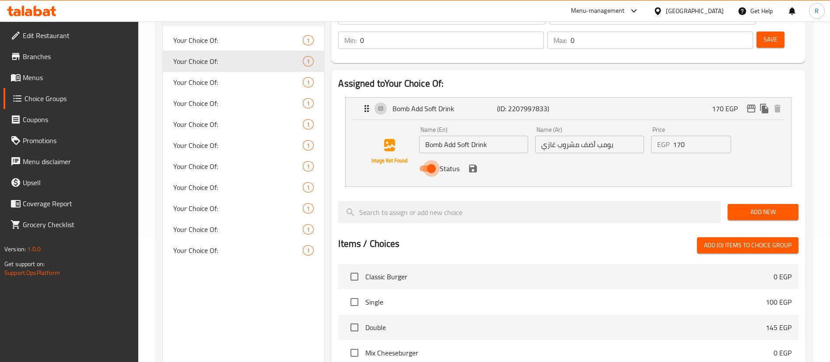
click at [423, 160] on input "Status" at bounding box center [432, 168] width 50 height 17
checkbox input "false"
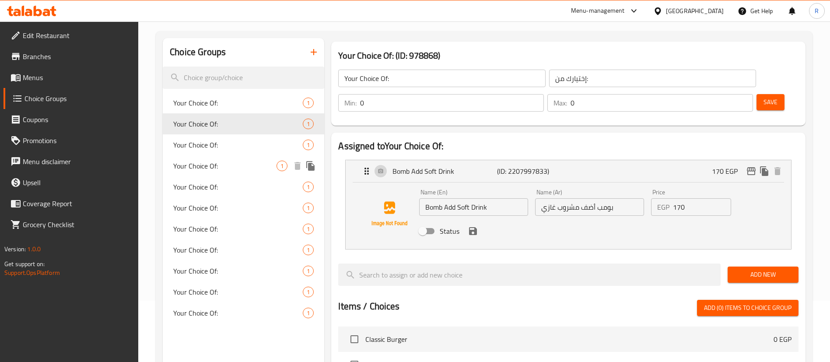
scroll to position [53, 0]
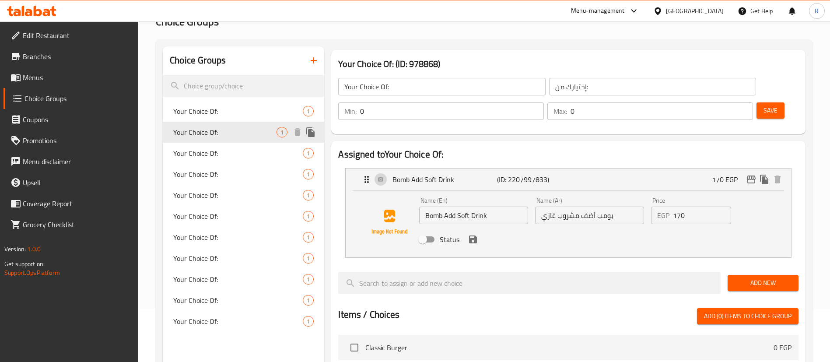
click at [276, 137] on div "Your Choice Of: 1" at bounding box center [243, 132] width 161 height 21
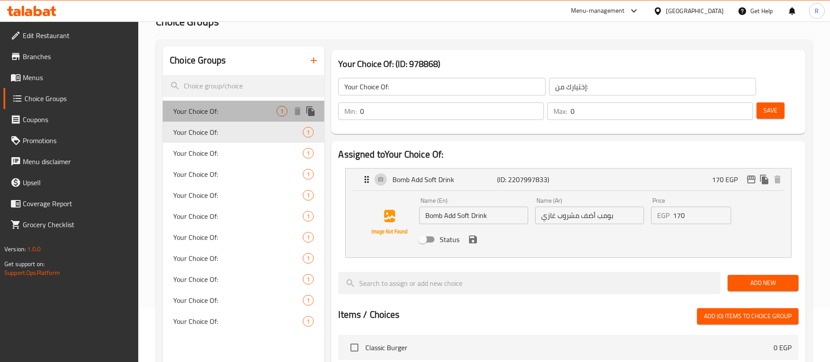
click at [244, 114] on span "Your Choice Of:" at bounding box center [224, 111] width 103 height 11
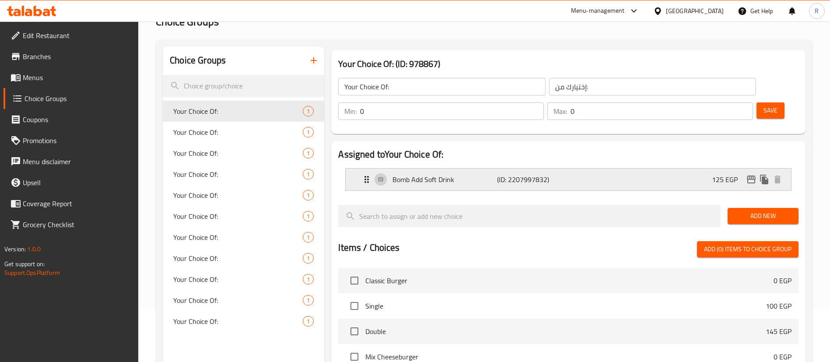
click at [459, 174] on p "Bomb Add Soft Drink" at bounding box center [445, 179] width 104 height 11
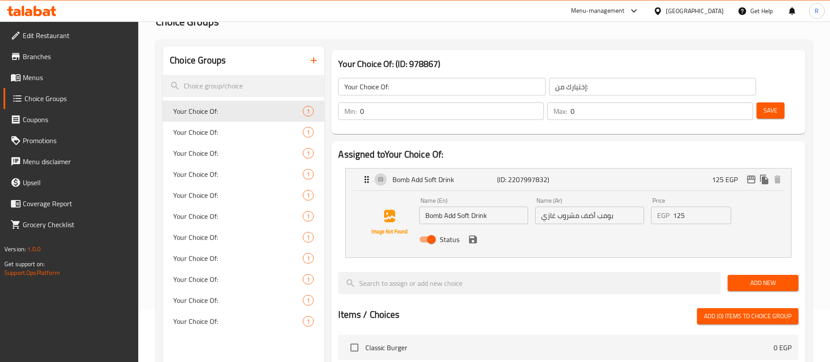
click at [423, 231] on input "Status" at bounding box center [432, 239] width 50 height 17
checkbox input "false"
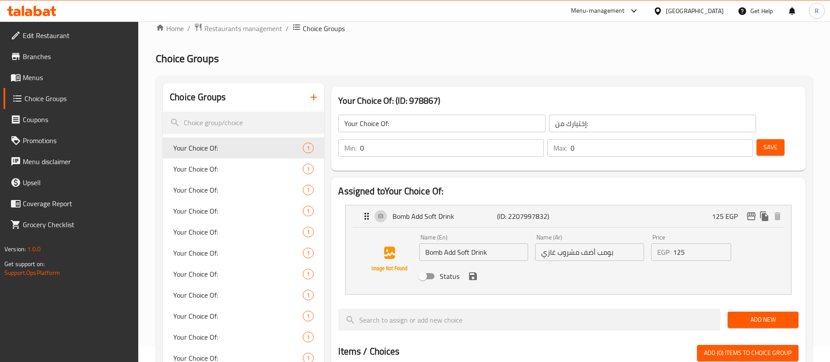
scroll to position [15, 0]
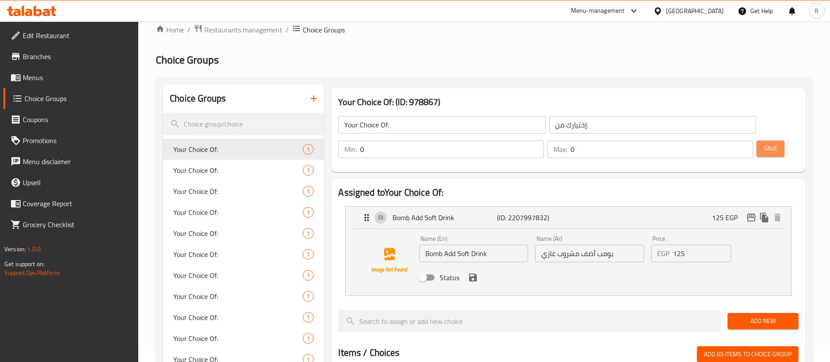
click at [764, 143] on span "Save" at bounding box center [771, 148] width 14 height 11
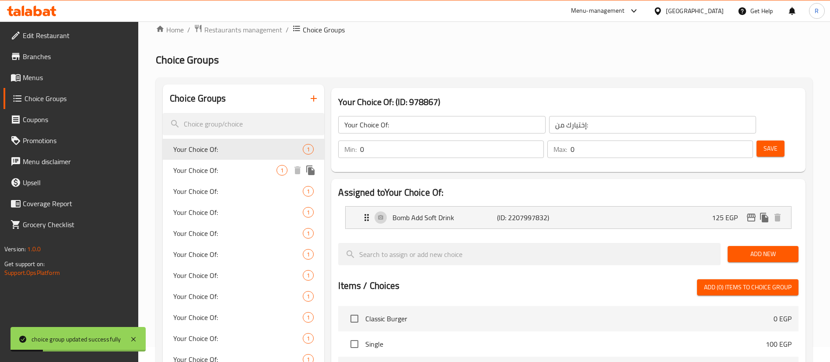
click at [211, 170] on span "Your Choice Of:" at bounding box center [224, 170] width 103 height 11
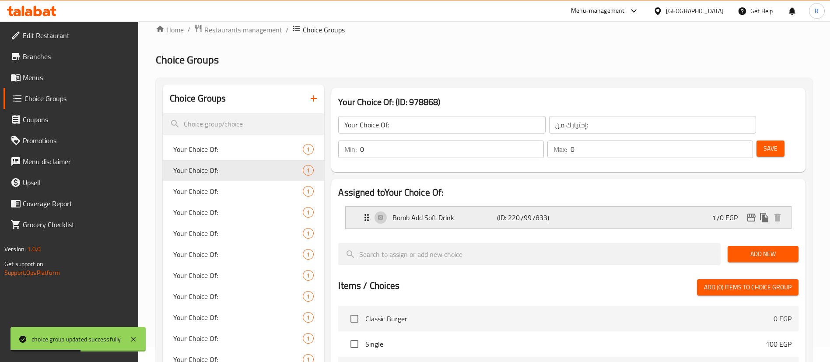
click at [635, 207] on div "Bomb Add Soft Drink (ID: 2207997833) 170 EGP" at bounding box center [570, 218] width 419 height 22
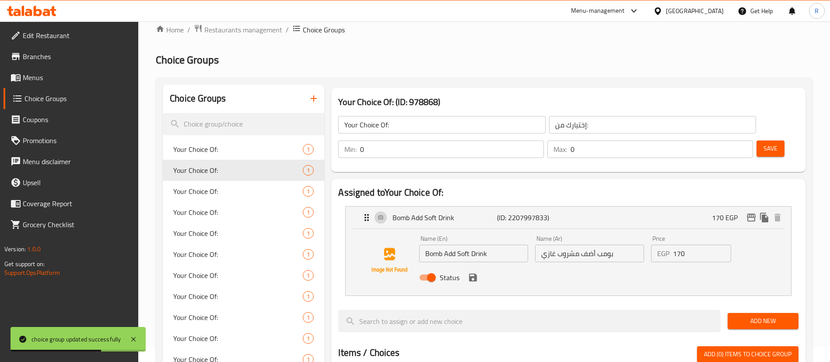
click at [426, 269] on input "Status" at bounding box center [432, 277] width 50 height 17
checkbox input "false"
click at [764, 143] on span "Save" at bounding box center [771, 148] width 14 height 11
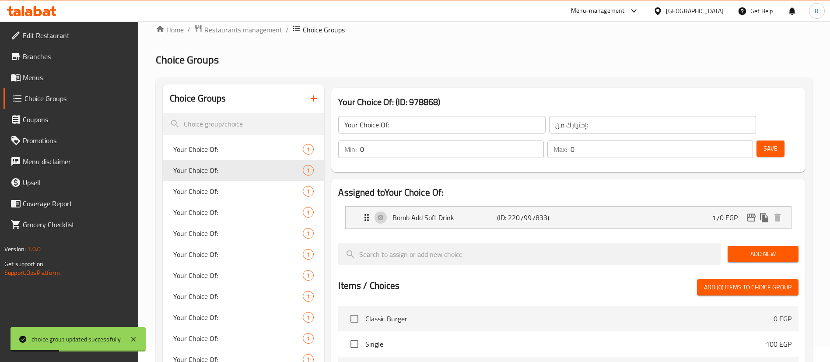
scroll to position [0, 0]
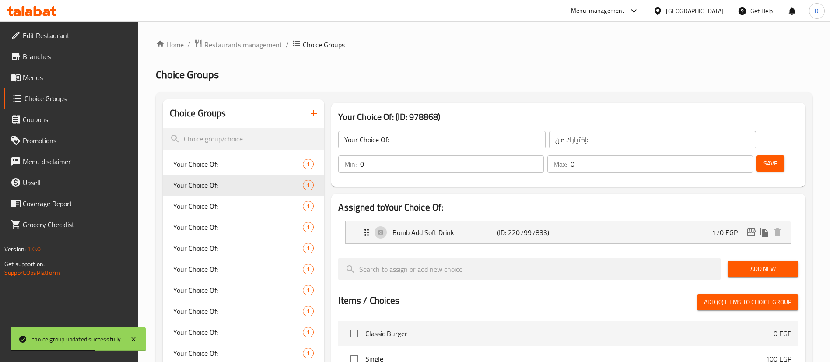
click at [34, 82] on span "Menus" at bounding box center [77, 77] width 109 height 11
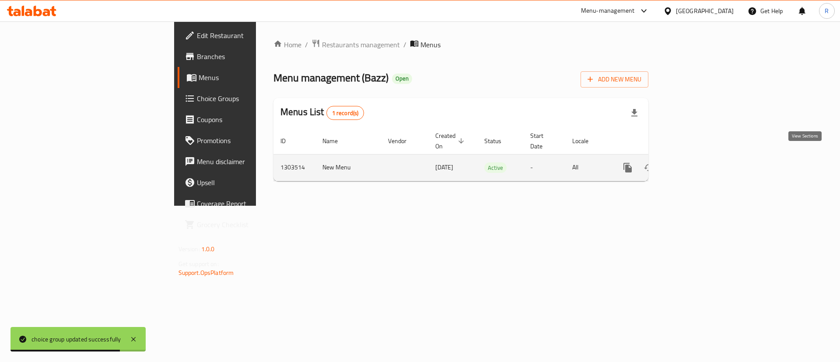
click at [695, 164] on icon "enhanced table" at bounding box center [691, 168] width 8 height 8
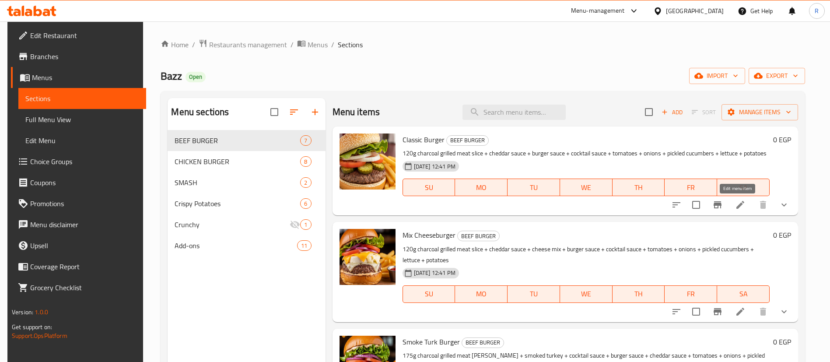
click at [737, 202] on icon at bounding box center [740, 205] width 11 height 11
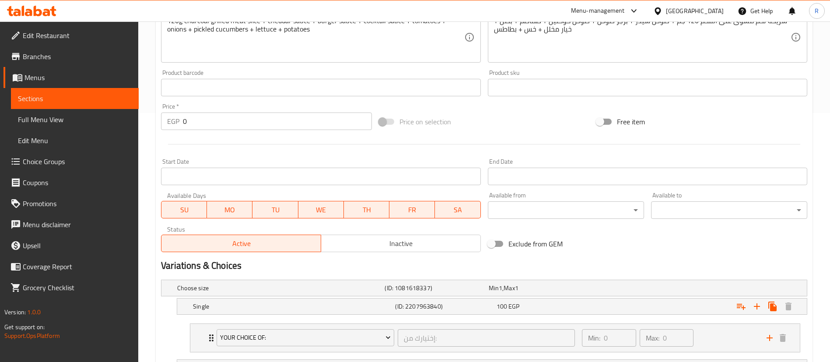
scroll to position [241, 0]
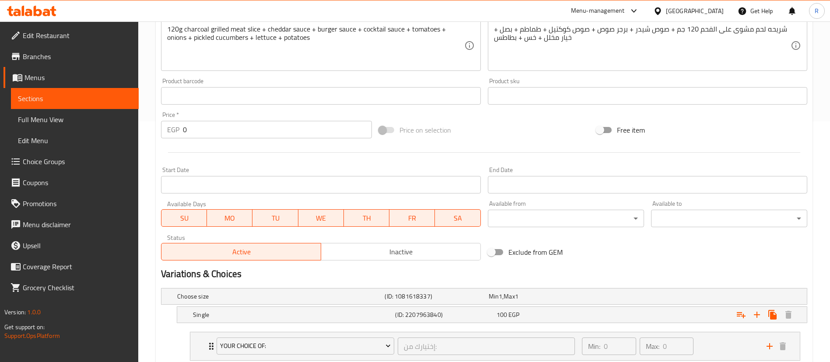
click at [280, 130] on input "0" at bounding box center [277, 130] width 189 height 18
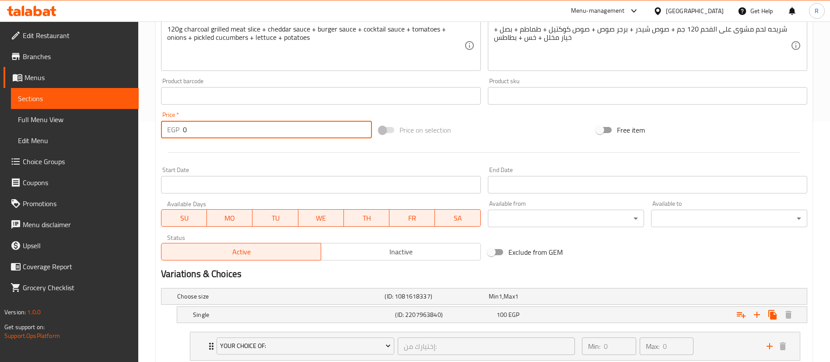
click at [280, 130] on input "0" at bounding box center [277, 130] width 189 height 18
type input "100"
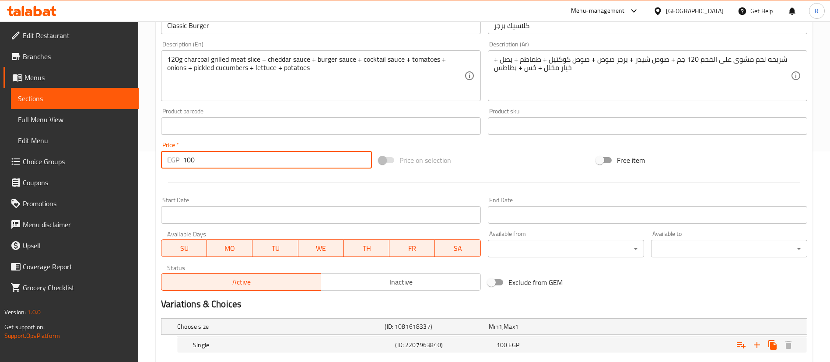
scroll to position [210, 0]
click at [63, 100] on span "Sections" at bounding box center [75, 98] width 114 height 11
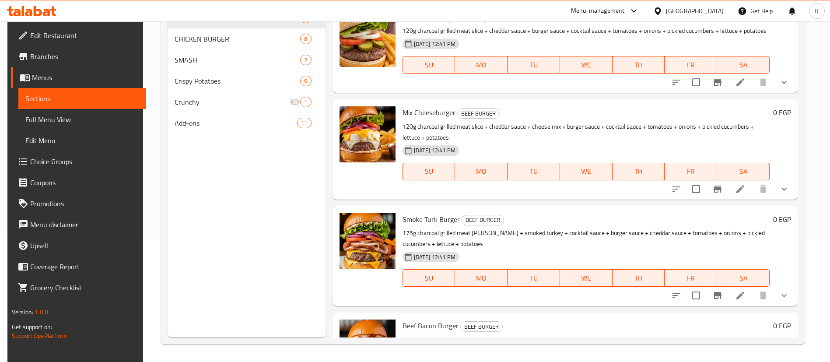
scroll to position [123, 0]
click at [782, 189] on icon "show more" at bounding box center [784, 188] width 5 height 3
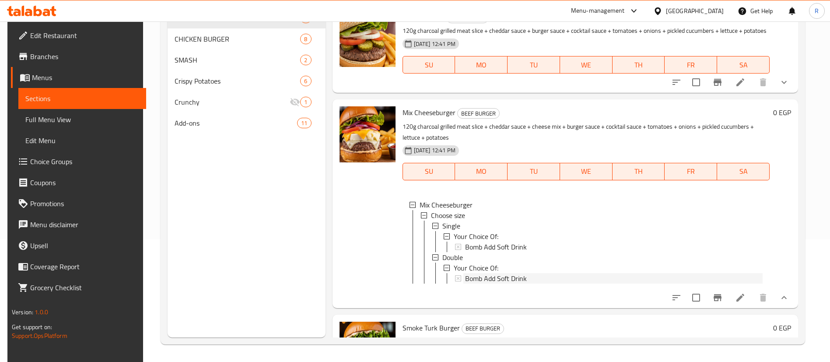
click at [524, 248] on span "Bomb Add Soft Drink" at bounding box center [496, 247] width 62 height 11
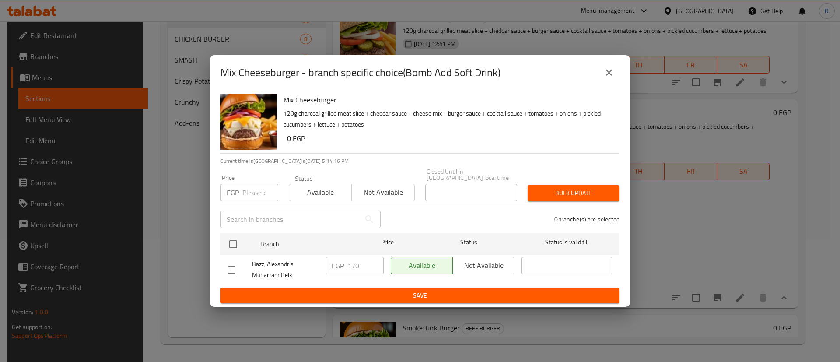
click at [616, 78] on button "close" at bounding box center [609, 72] width 21 height 21
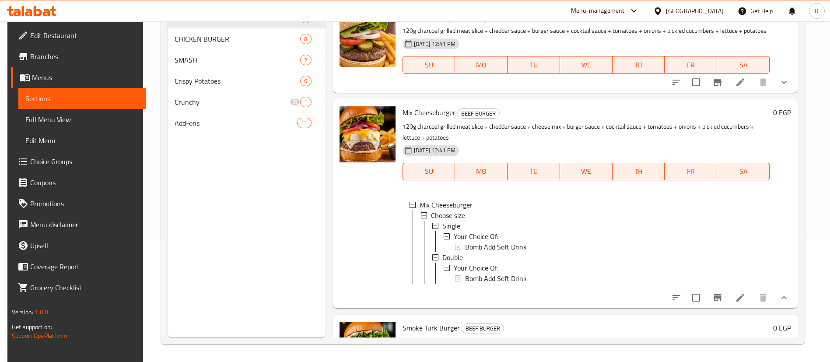
click at [737, 302] on icon at bounding box center [740, 298] width 8 height 8
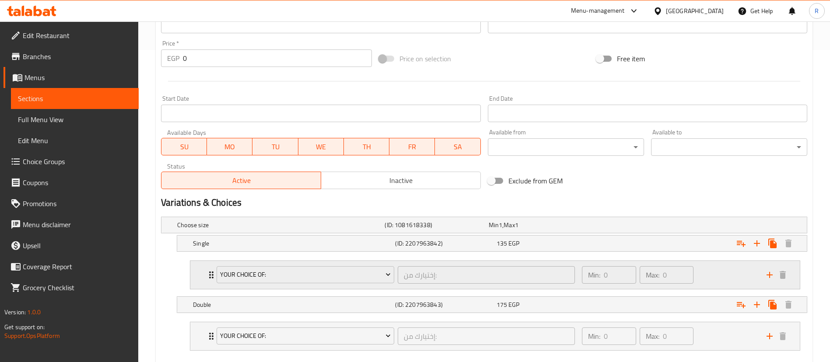
scroll to position [312, 0]
click at [365, 278] on span "Your Choice Of:" at bounding box center [305, 274] width 171 height 11
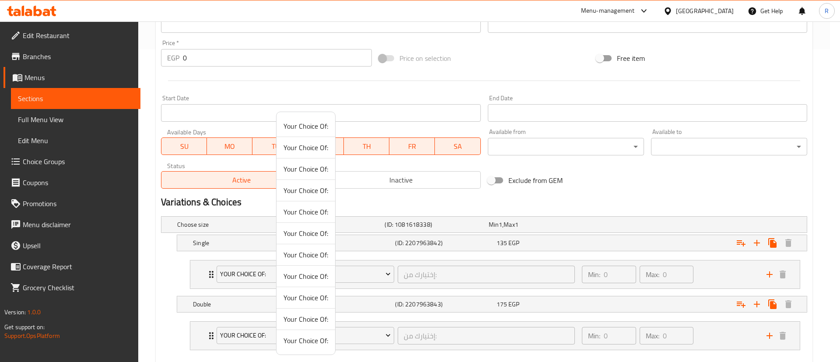
click at [437, 274] on div at bounding box center [420, 181] width 840 height 362
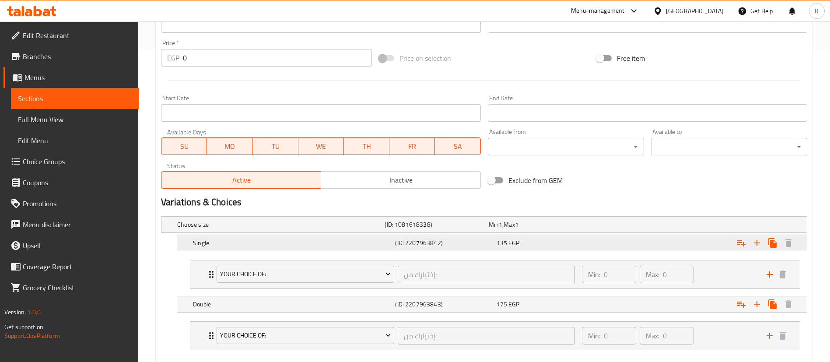
click at [622, 226] on div "Expand" at bounding box center [694, 225] width 207 height 4
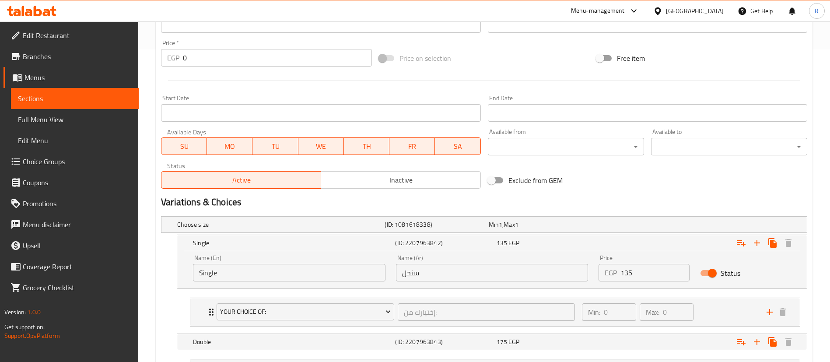
click at [625, 276] on input "135" at bounding box center [655, 273] width 69 height 18
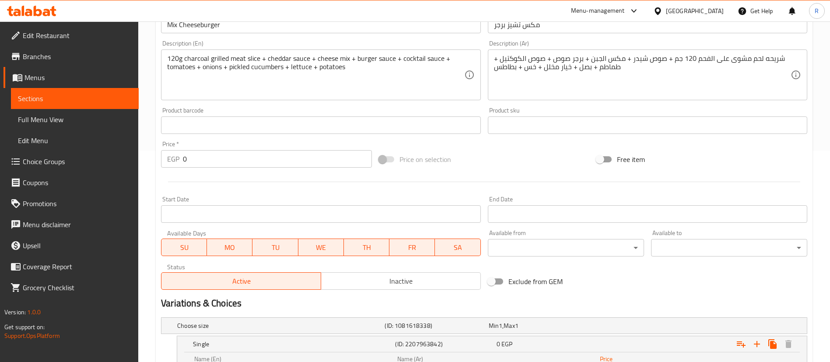
scroll to position [210, 0]
type input "0"
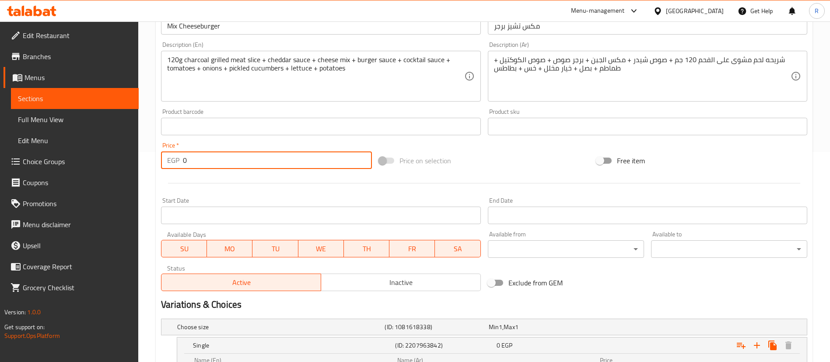
click at [253, 161] on input "0" at bounding box center [277, 160] width 189 height 18
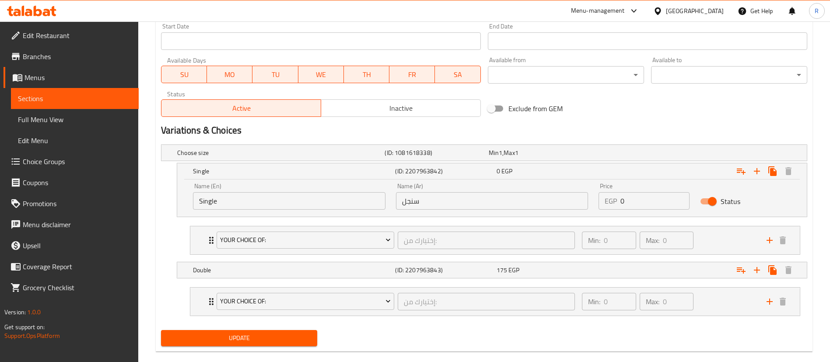
scroll to position [398, 0]
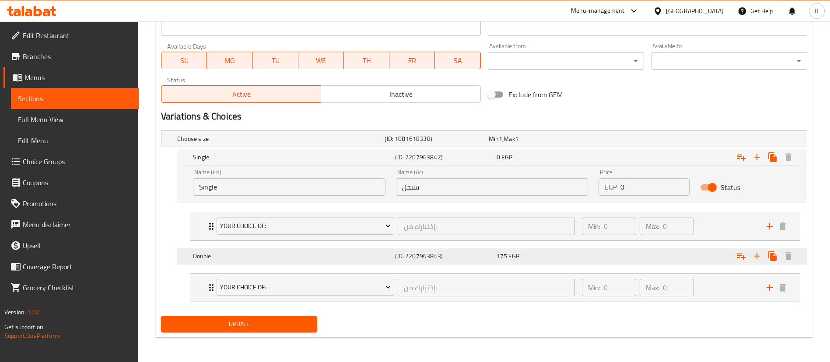
type input "135"
click at [494, 145] on div "175 EGP" at bounding box center [539, 139] width 104 height 12
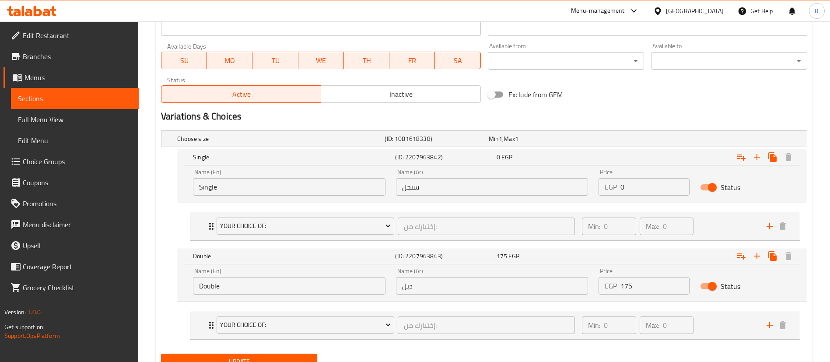
click at [628, 291] on input "175" at bounding box center [655, 286] width 69 height 18
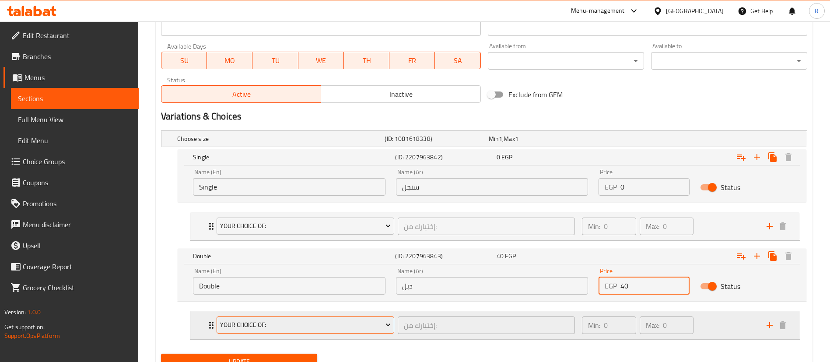
scroll to position [436, 0]
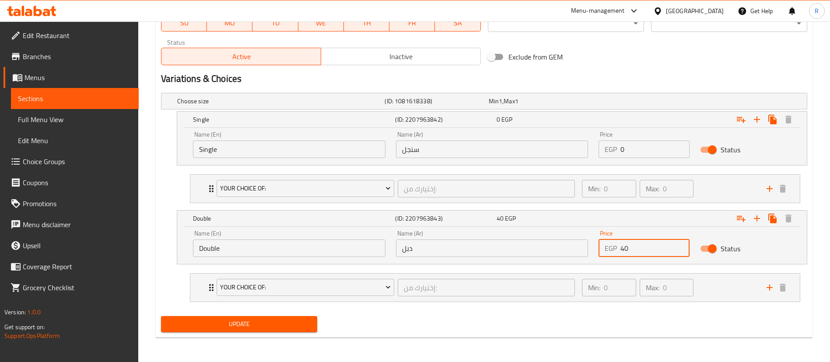
type input "40"
click at [285, 324] on span "Update" at bounding box center [239, 324] width 142 height 11
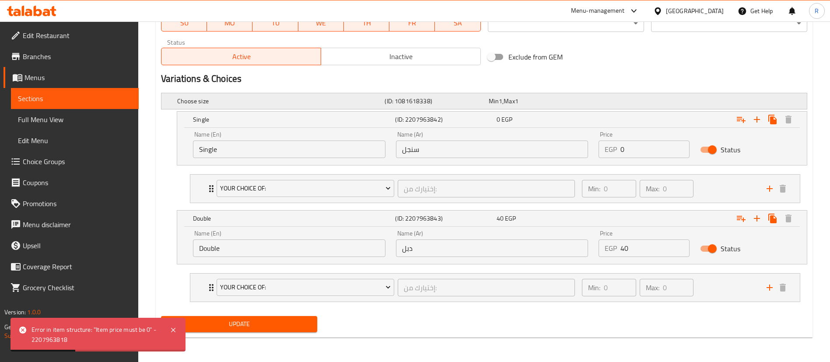
click at [465, 97] on h5 "(ID: 1081618338)" at bounding box center [435, 101] width 100 height 9
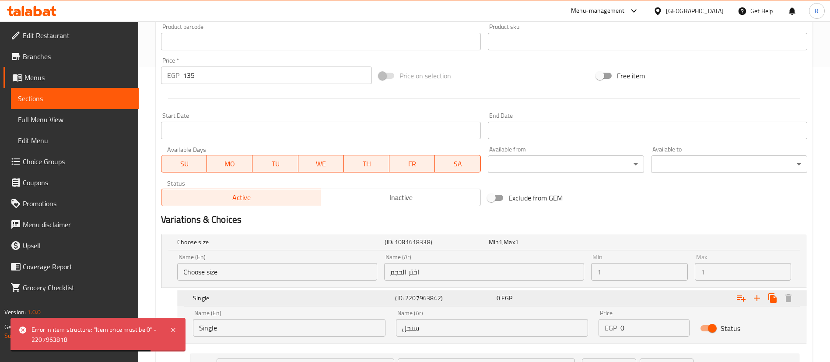
scroll to position [288, 0]
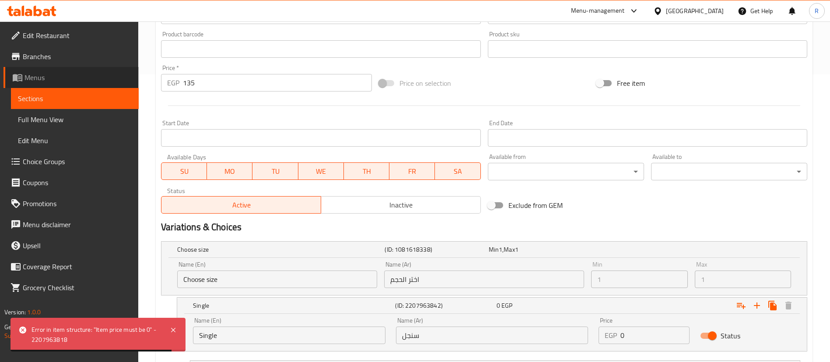
click at [56, 77] on span "Menus" at bounding box center [78, 77] width 107 height 11
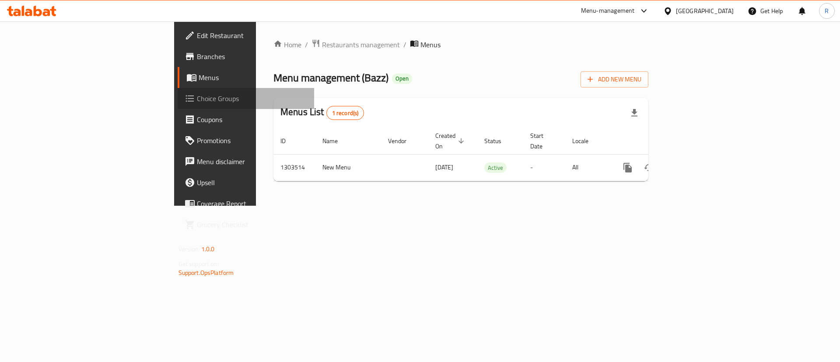
drag, startPoint x: 320, startPoint y: 178, endPoint x: 46, endPoint y: 96, distance: 285.8
click at [197, 96] on span "Choice Groups" at bounding box center [252, 98] width 111 height 11
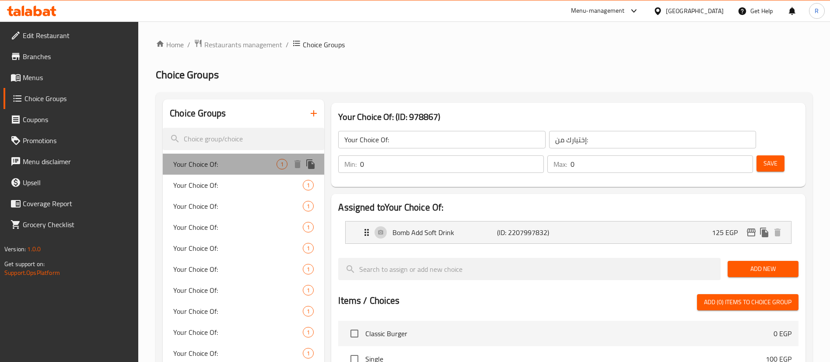
click at [256, 161] on span "Your Choice Of:" at bounding box center [224, 164] width 103 height 11
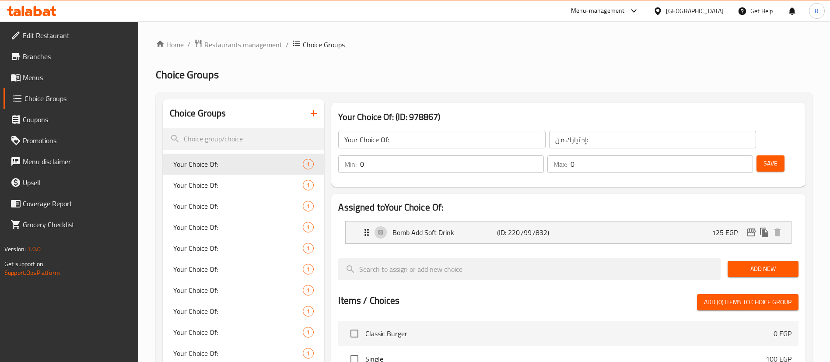
click at [544, 155] on input "0" at bounding box center [452, 164] width 184 height 18
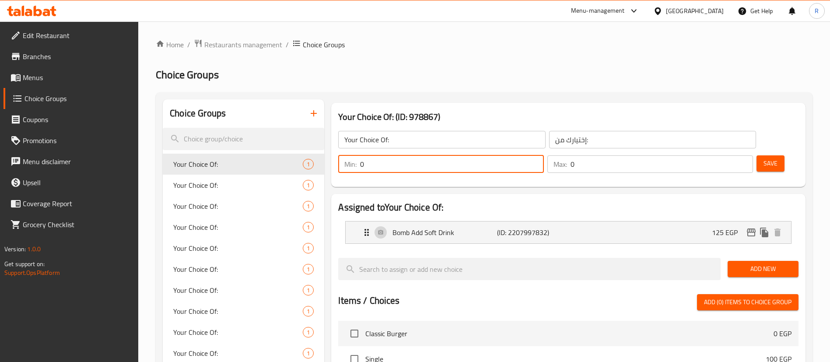
click at [544, 155] on input "0" at bounding box center [452, 164] width 184 height 18
type input "1"
click at [726, 155] on input "0" at bounding box center [662, 164] width 182 height 18
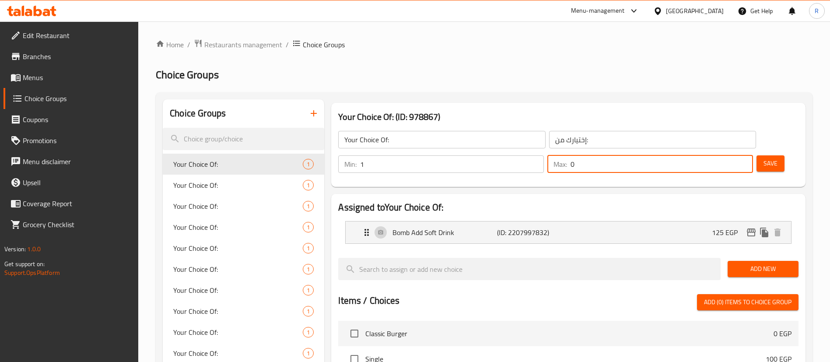
click at [726, 155] on input "0" at bounding box center [662, 164] width 182 height 18
type input "1"
click at [764, 158] on span "Save" at bounding box center [771, 163] width 14 height 11
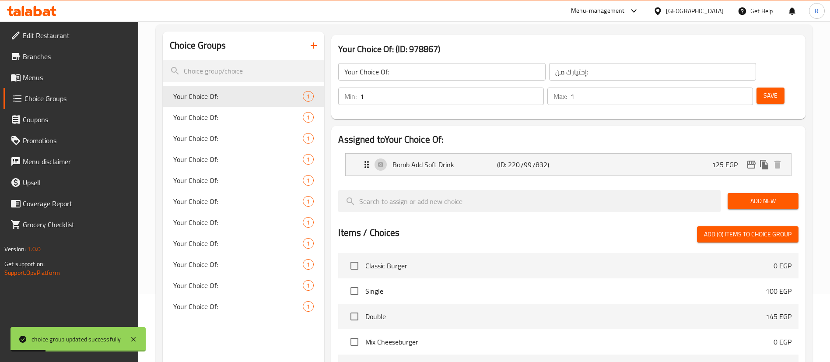
scroll to position [68, 0]
click at [623, 153] on div "Bomb Add Soft Drink (ID: 2207997832) 125 EGP" at bounding box center [570, 164] width 419 height 22
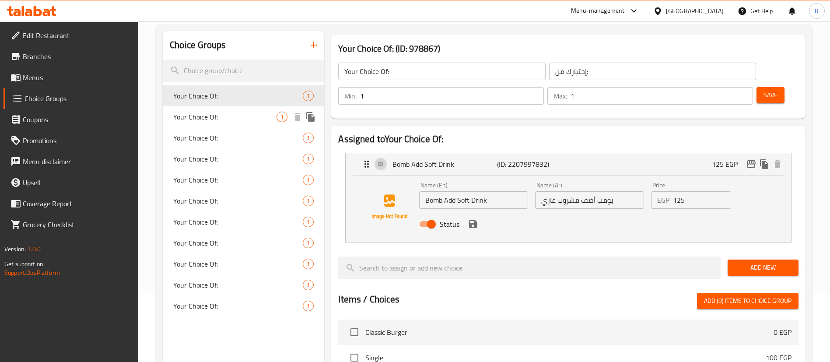
click at [251, 115] on span "Your Choice Of:" at bounding box center [224, 117] width 103 height 11
type input "0"
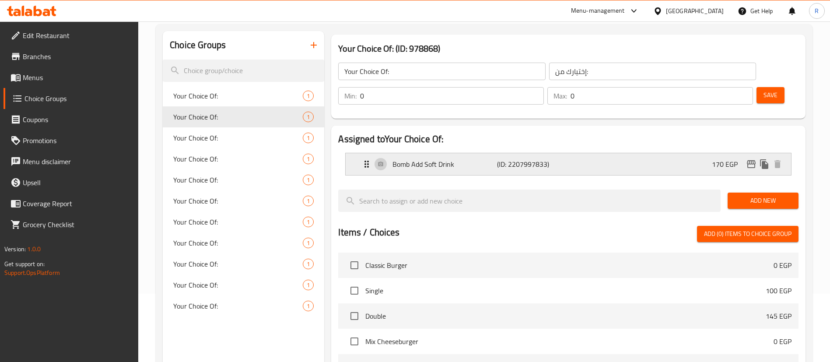
click at [580, 153] on div "Bomb Add Soft Drink (ID: 2207997833) 170 EGP" at bounding box center [570, 164] width 419 height 22
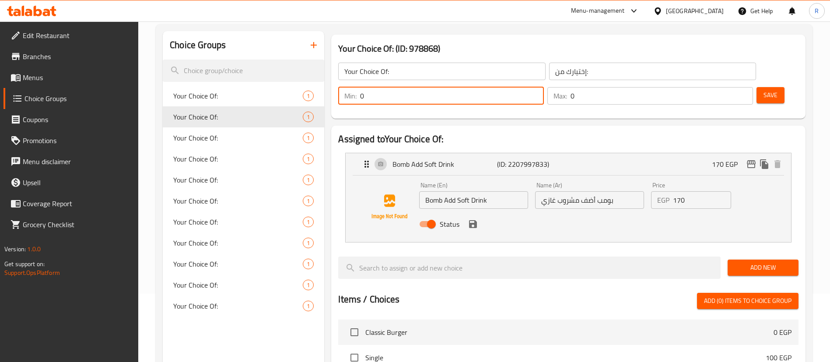
click at [544, 87] on input "0" at bounding box center [452, 96] width 184 height 18
type input "1"
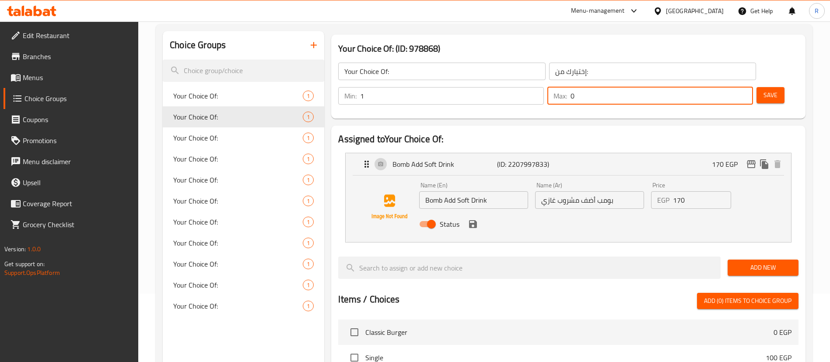
click at [723, 87] on input "0" at bounding box center [662, 96] width 182 height 18
type input "1"
click at [764, 90] on span "Save" at bounding box center [771, 95] width 14 height 11
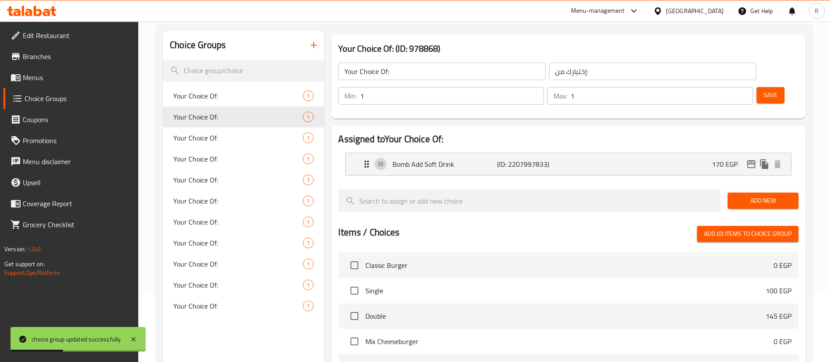
click at [35, 83] on span "Menus" at bounding box center [77, 77] width 109 height 11
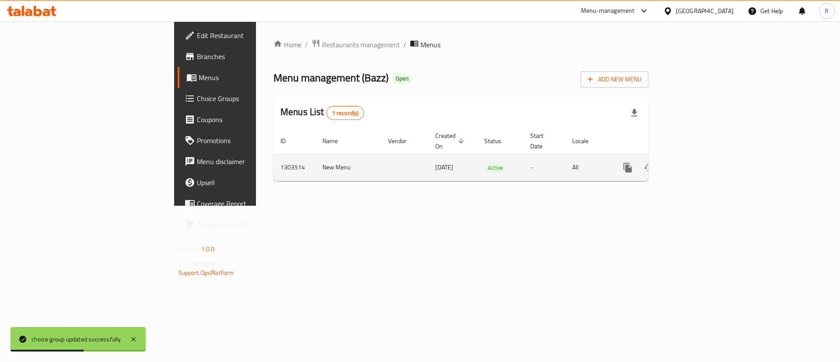
click at [696, 162] on icon "enhanced table" at bounding box center [691, 167] width 11 height 11
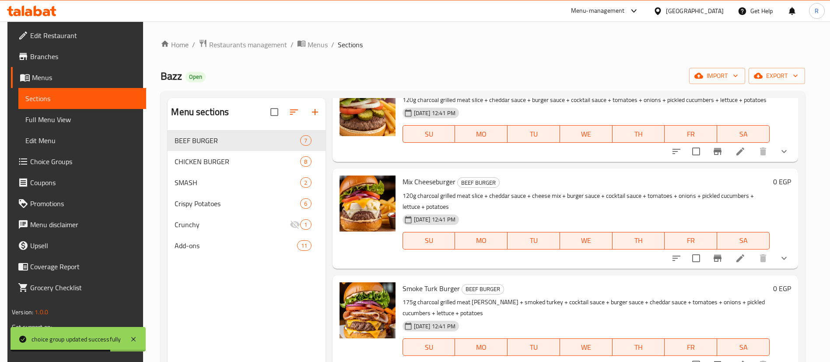
scroll to position [54, 0]
click at [740, 262] on icon at bounding box center [740, 257] width 11 height 11
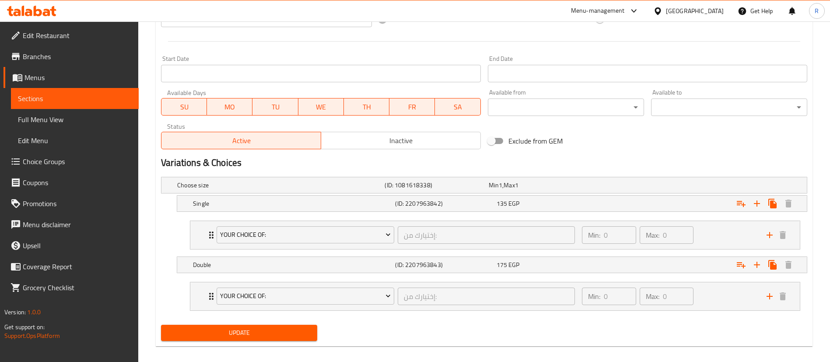
scroll to position [353, 0]
click at [685, 186] on div "Expand" at bounding box center [694, 184] width 207 height 4
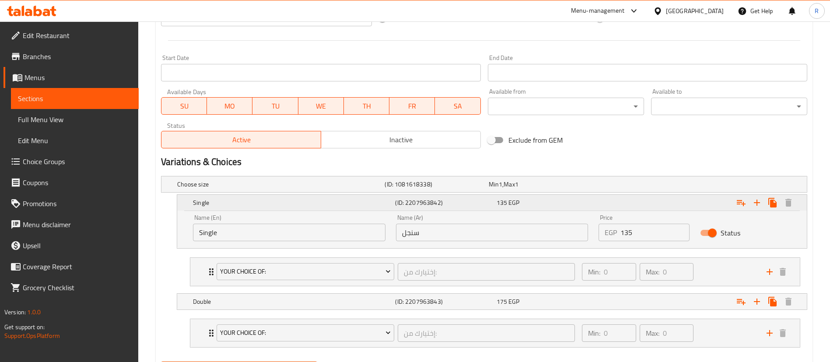
click at [683, 206] on div "Expand" at bounding box center [697, 202] width 202 height 19
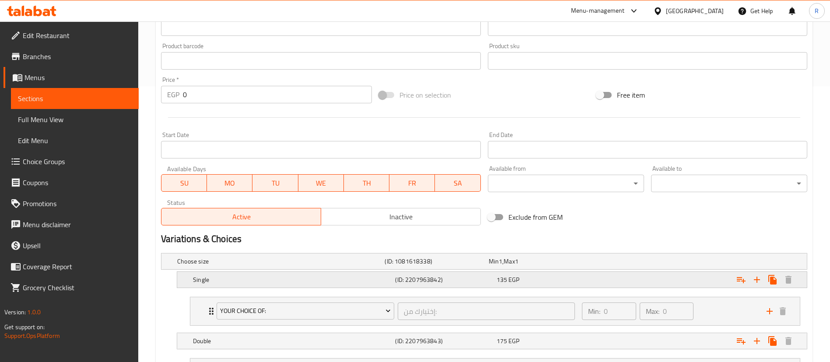
scroll to position [272, 0]
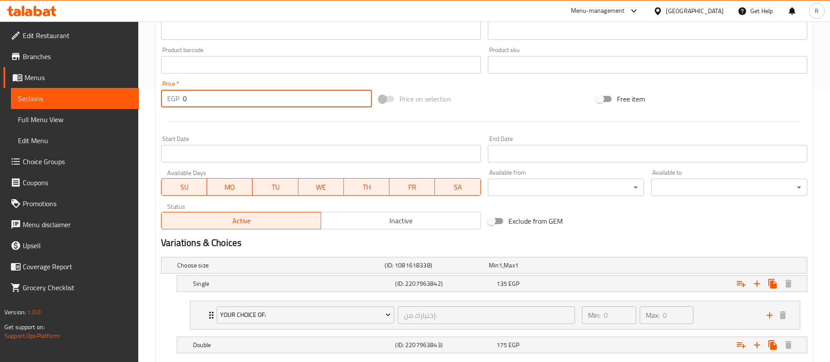
click at [286, 99] on input "0" at bounding box center [277, 99] width 189 height 18
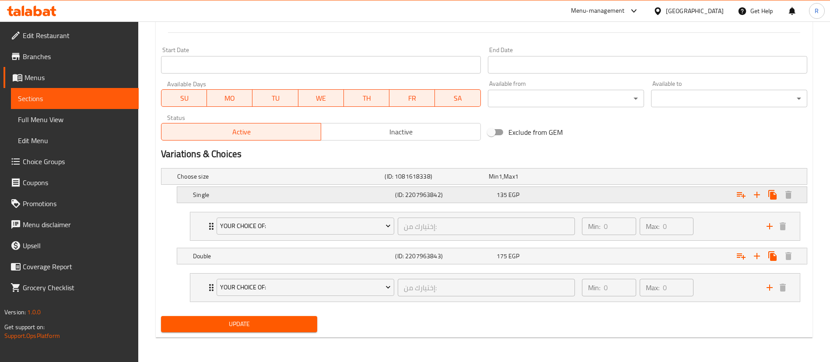
type input "135"
click at [604, 178] on div "Expand" at bounding box center [694, 177] width 207 height 4
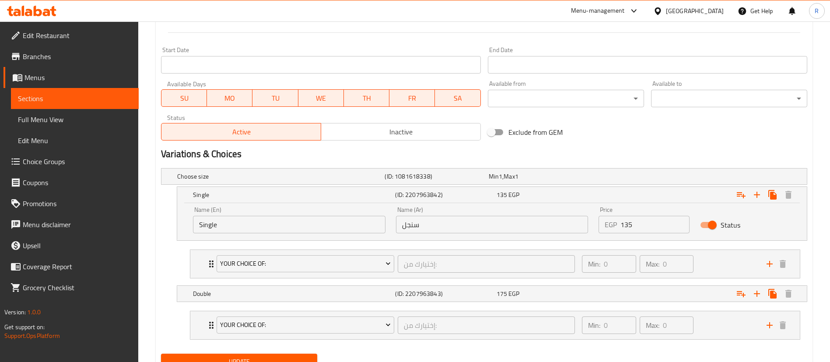
click at [632, 224] on input "135" at bounding box center [655, 225] width 69 height 18
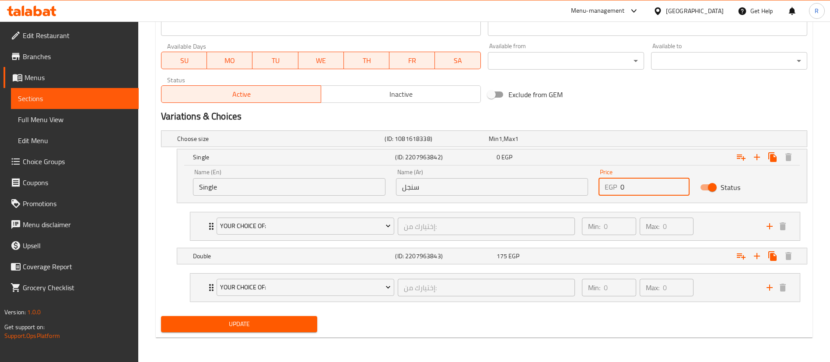
type input "0"
click at [266, 326] on span "Update" at bounding box center [239, 324] width 142 height 11
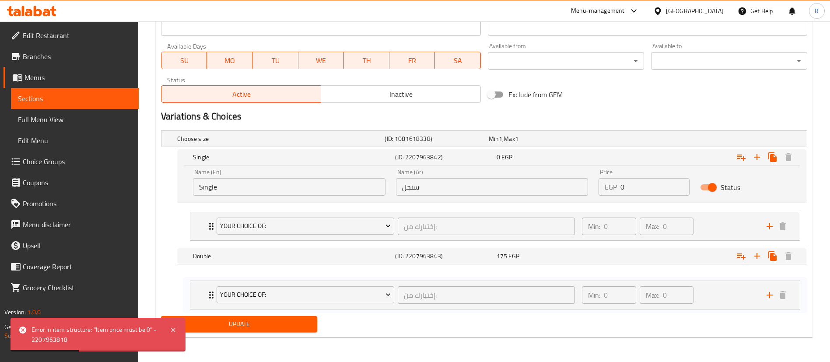
drag, startPoint x: 212, startPoint y: 294, endPoint x: 210, endPoint y: 316, distance: 22.4
click at [210, 316] on div "Change Image Size: 1200 x 800 px / Image formats: jpg, png / 5MB Max. Item name…" at bounding box center [484, 25] width 653 height 619
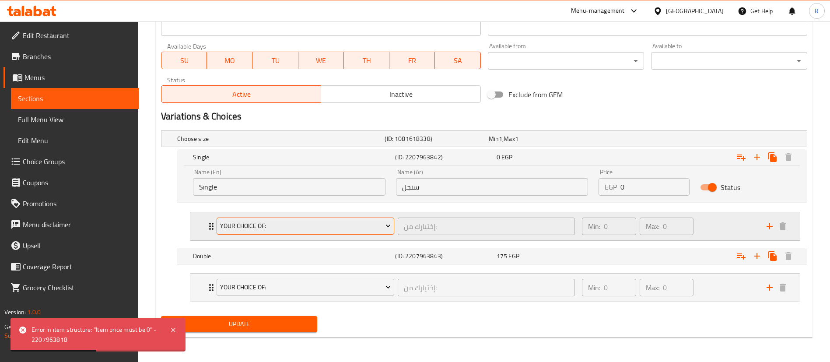
scroll to position [351, 0]
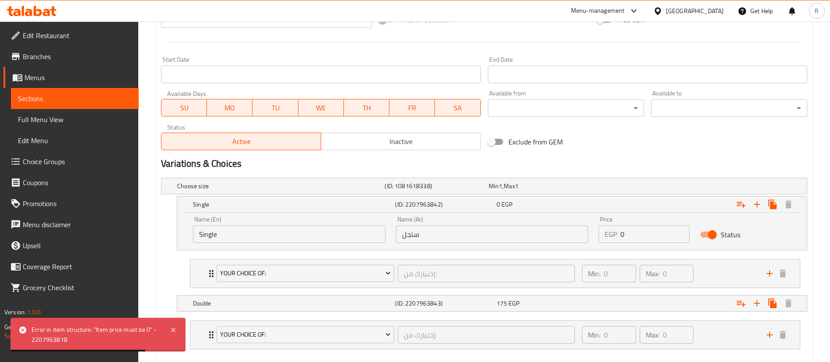
click at [55, 162] on span "Choice Groups" at bounding box center [77, 161] width 109 height 11
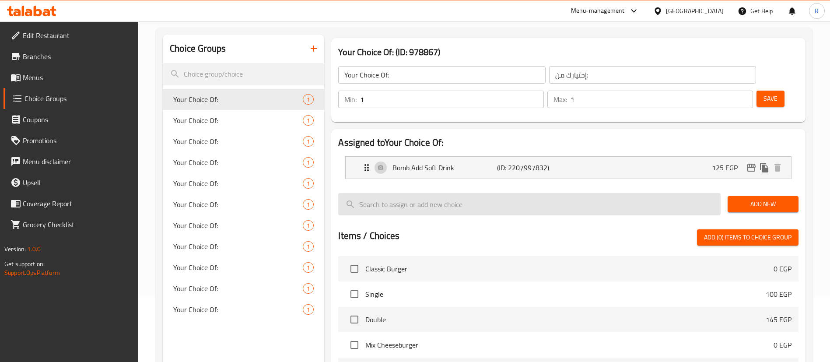
scroll to position [66, 0]
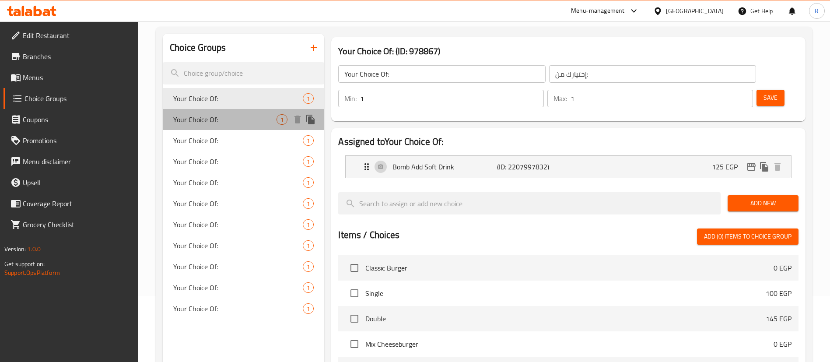
click at [239, 122] on span "Your Choice Of:" at bounding box center [224, 119] width 103 height 11
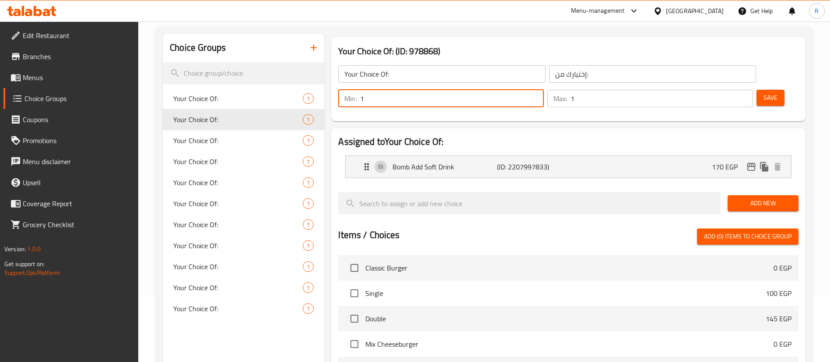
click at [544, 90] on input "1" at bounding box center [452, 99] width 184 height 18
type input "0"
click at [730, 90] on input "0" at bounding box center [662, 99] width 182 height 18
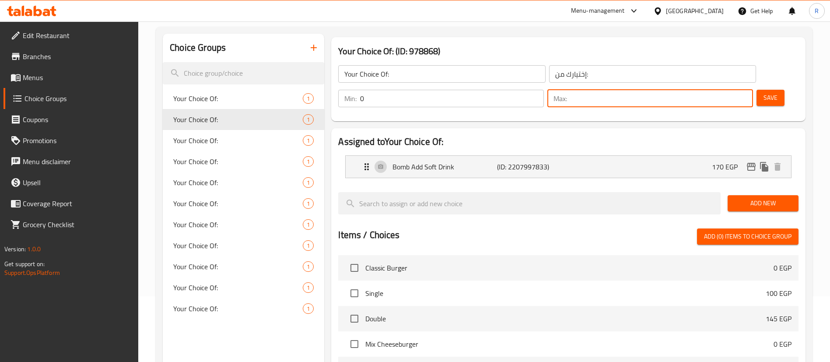
type input "0"
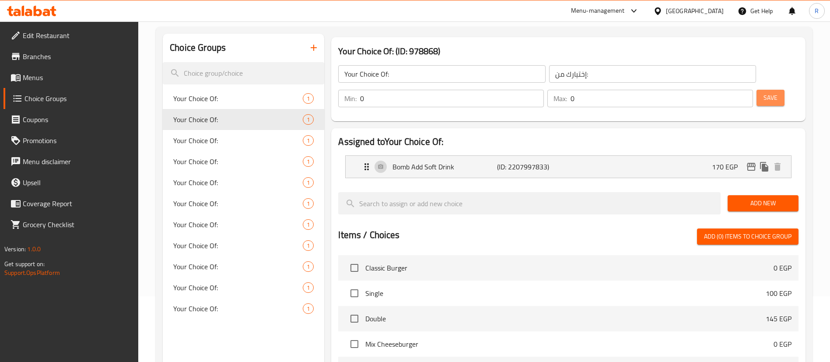
click at [764, 92] on span "Save" at bounding box center [771, 97] width 14 height 11
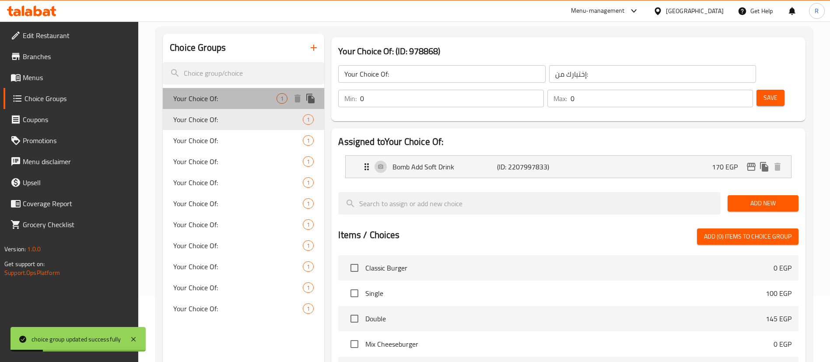
click at [234, 98] on span "Your Choice Of:" at bounding box center [224, 98] width 103 height 11
type input "1"
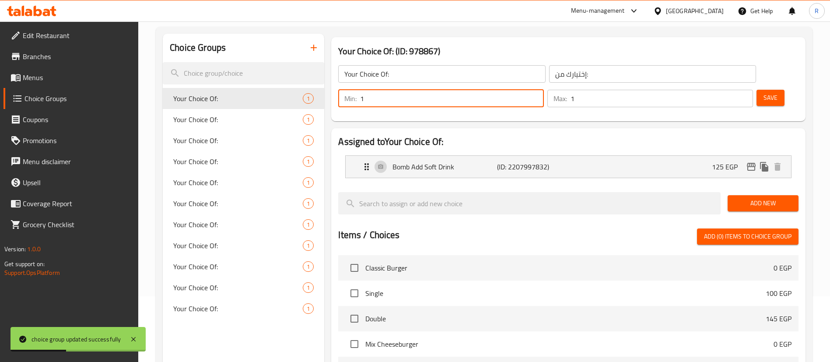
click at [544, 90] on input "1" at bounding box center [452, 99] width 184 height 18
type input "0"
click at [723, 90] on input "1" at bounding box center [662, 99] width 182 height 18
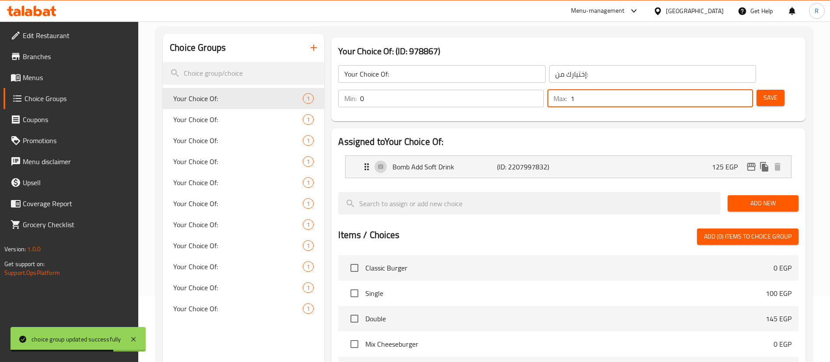
click at [723, 90] on input "1" at bounding box center [662, 99] width 182 height 18
type input "0"
click at [764, 92] on span "Save" at bounding box center [771, 97] width 14 height 11
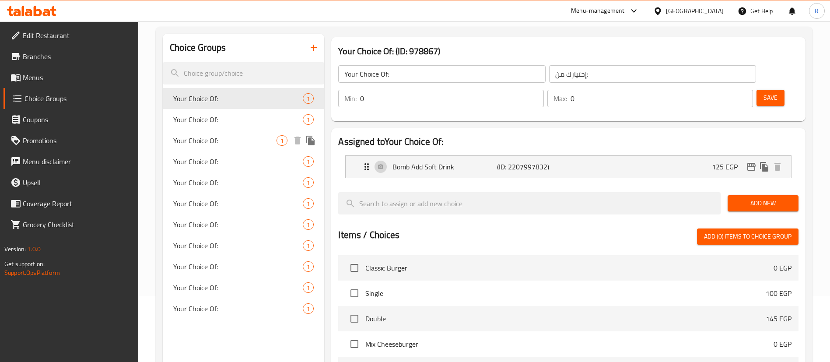
click at [214, 140] on span "Your Choice Of:" at bounding box center [224, 140] width 103 height 11
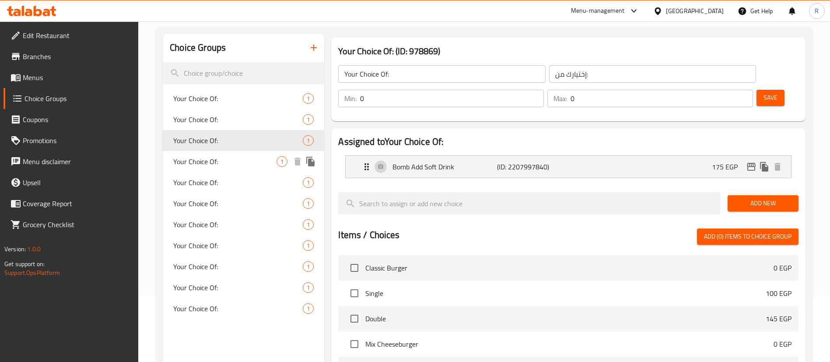
click at [214, 162] on span "Your Choice Of:" at bounding box center [224, 161] width 103 height 11
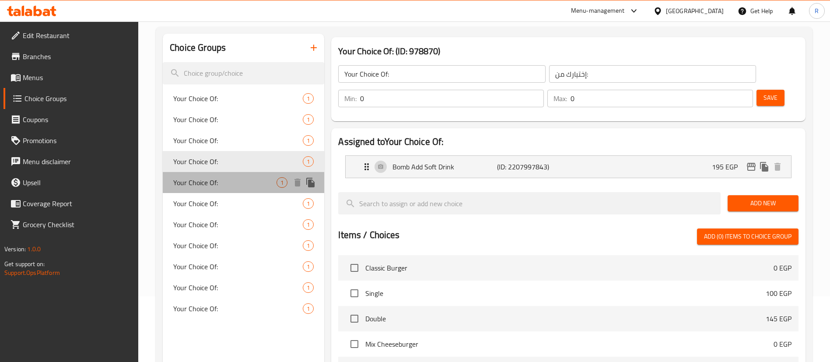
click at [217, 173] on div "Your Choice Of: 1" at bounding box center [243, 182] width 161 height 21
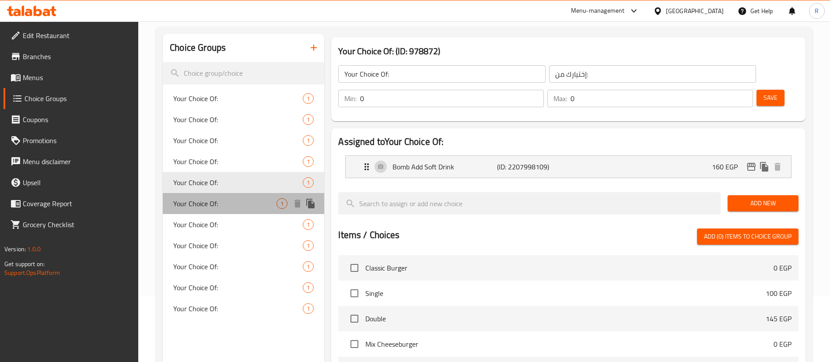
click at [221, 203] on span "Your Choice Of:" at bounding box center [224, 203] width 103 height 11
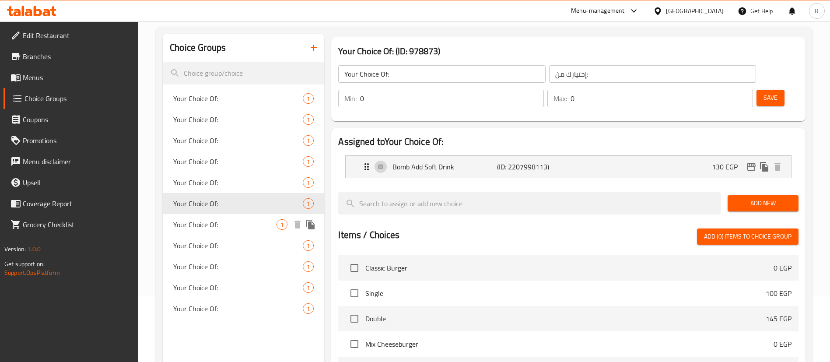
click at [227, 230] on div "Your Choice Of: 1" at bounding box center [243, 224] width 161 height 21
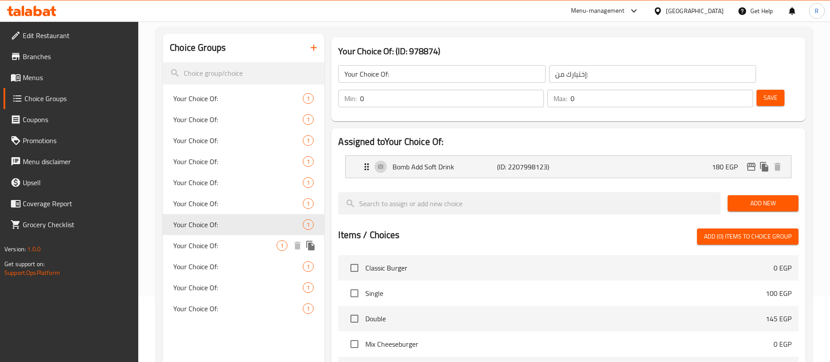
click at [225, 253] on div "Your Choice Of: 1" at bounding box center [243, 245] width 161 height 21
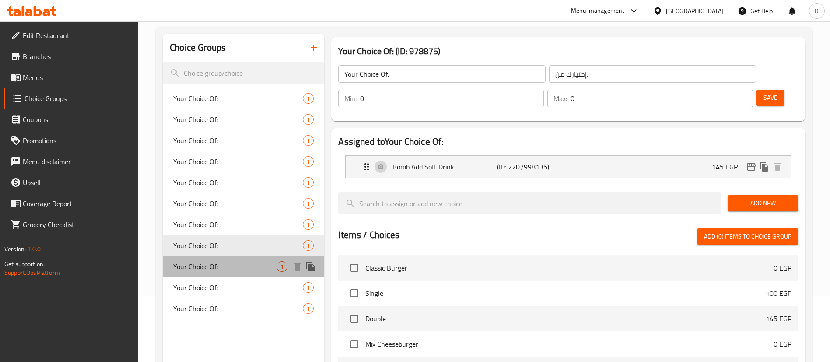
click at [224, 273] on div "Your Choice Of: 1" at bounding box center [243, 266] width 161 height 21
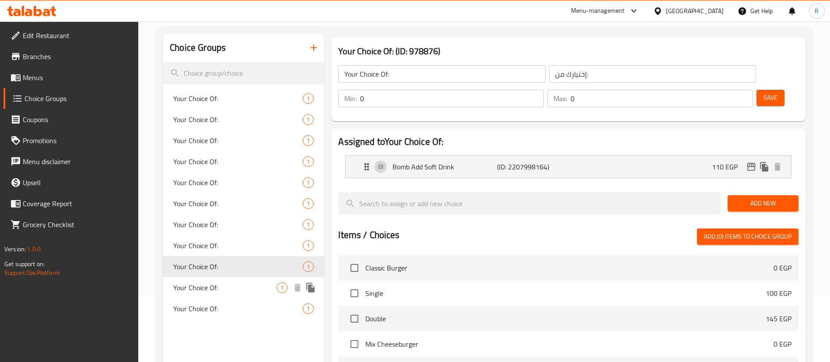
click at [224, 293] on div "Your Choice Of: 1" at bounding box center [243, 287] width 161 height 21
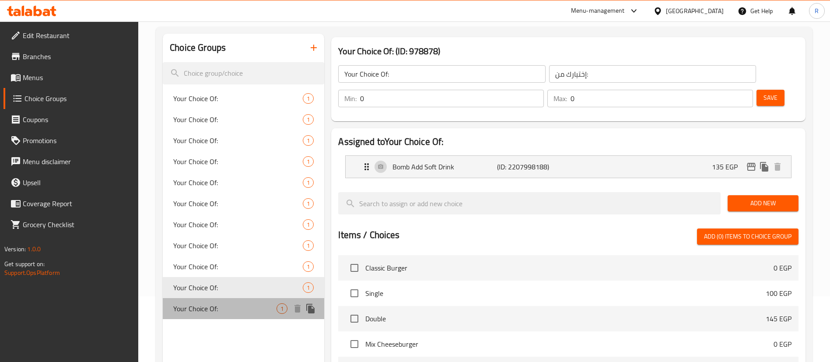
click at [225, 311] on span "Your Choice Of:" at bounding box center [224, 308] width 103 height 11
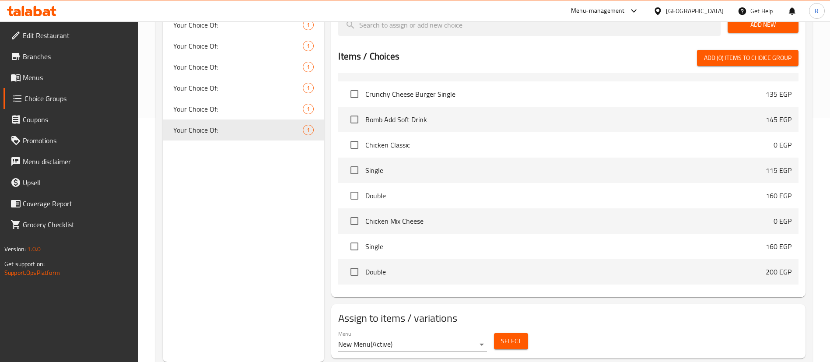
scroll to position [491, 0]
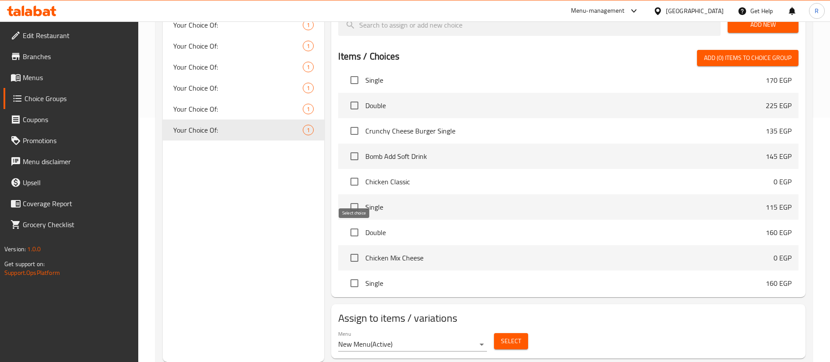
click at [354, 249] on input "checkbox" at bounding box center [354, 258] width 18 height 18
checkbox input "false"
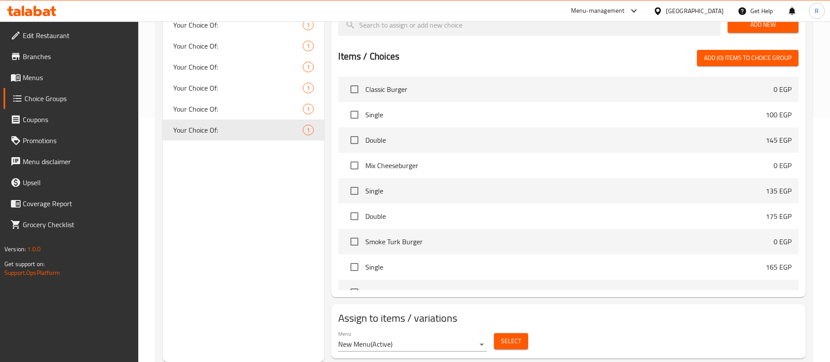
scroll to position [0, 0]
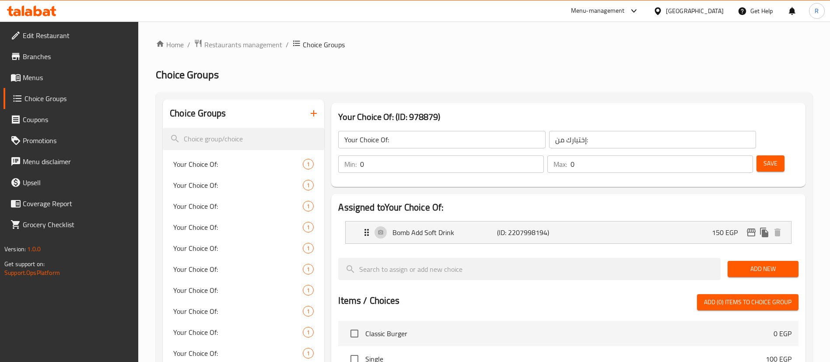
click at [502, 61] on div "Home / Restaurants management / Choice Groups Choice Groups Choice Groups Your …" at bounding box center [484, 326] width 657 height 574
